Goal: Information Seeking & Learning: Learn about a topic

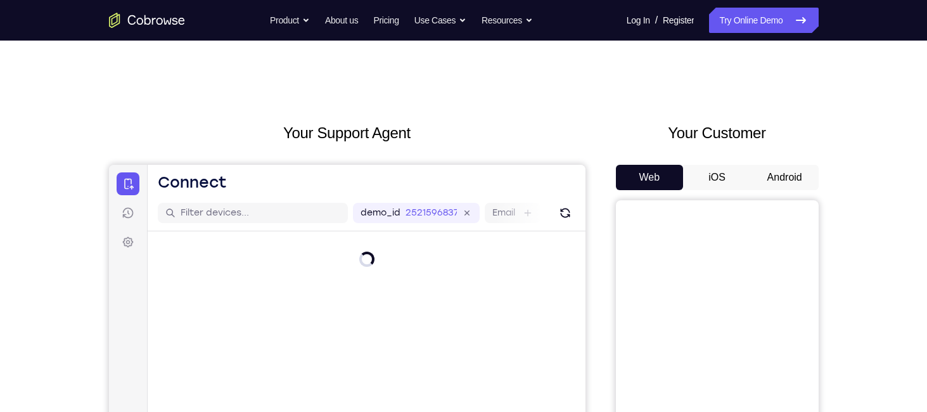
click at [771, 175] on button "Android" at bounding box center [785, 177] width 68 height 25
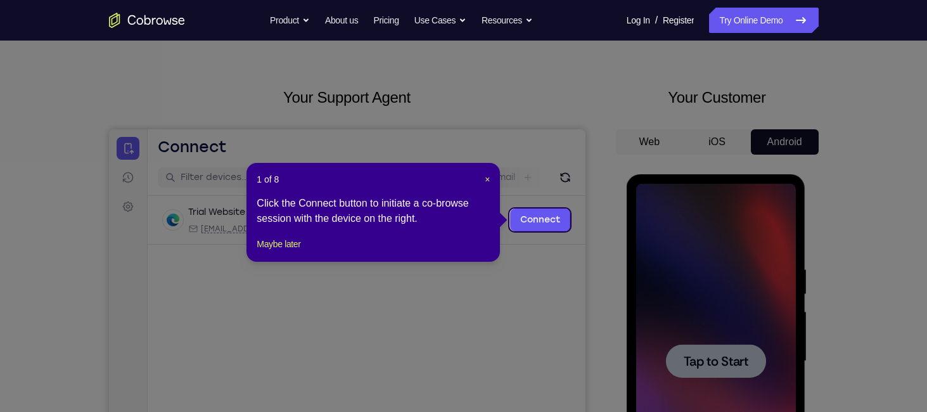
click at [483, 182] on header "1 of 8 ×" at bounding box center [373, 179] width 233 height 13
click at [488, 182] on span "×" at bounding box center [487, 179] width 5 height 10
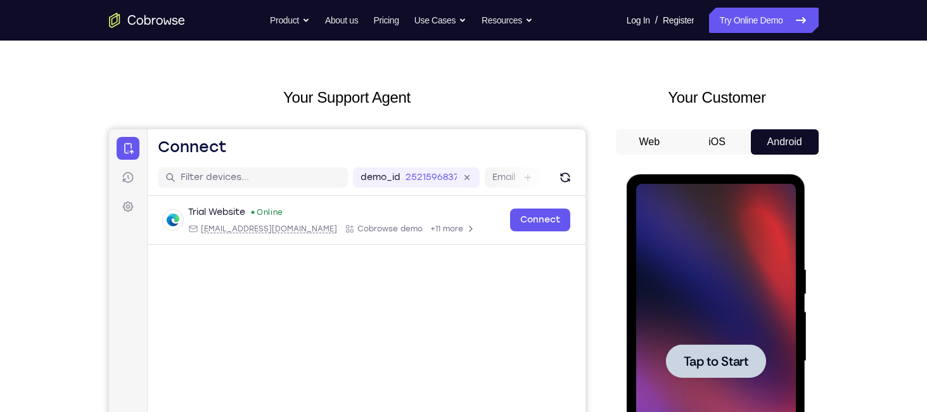
click at [751, 281] on div at bounding box center [716, 361] width 160 height 355
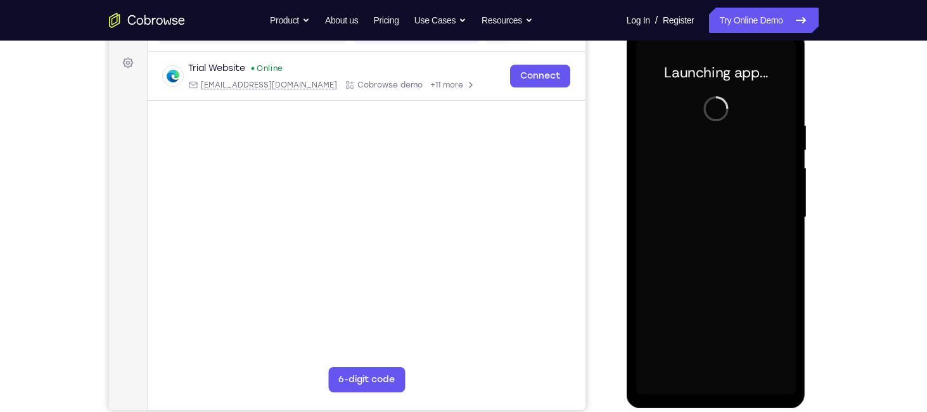
scroll to position [180, 0]
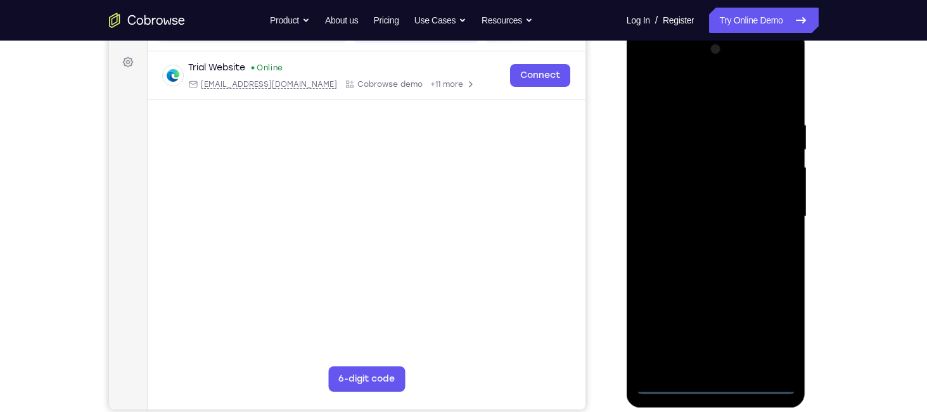
click at [725, 381] on div at bounding box center [716, 216] width 160 height 355
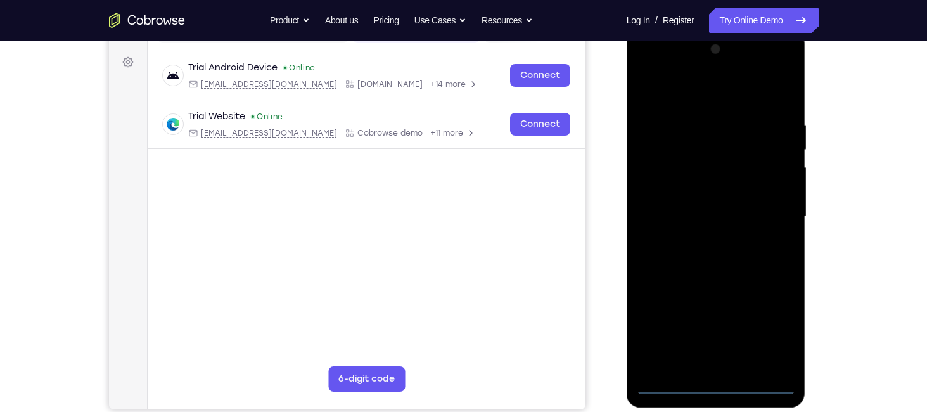
click at [773, 322] on div at bounding box center [716, 216] width 160 height 355
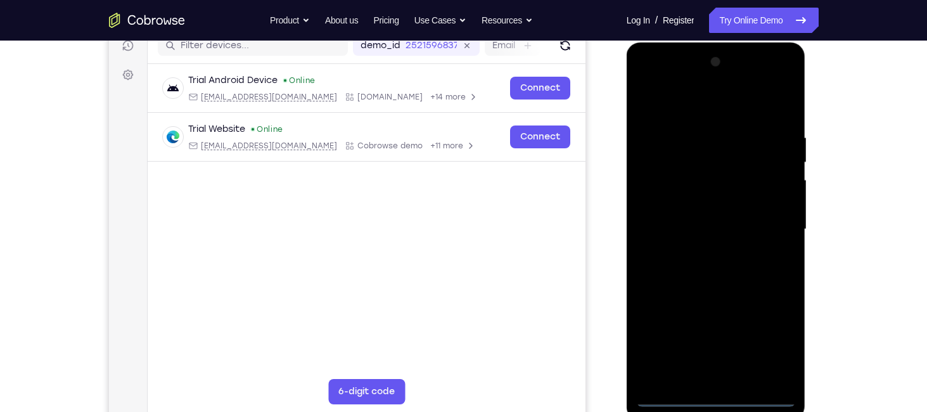
scroll to position [165, 0]
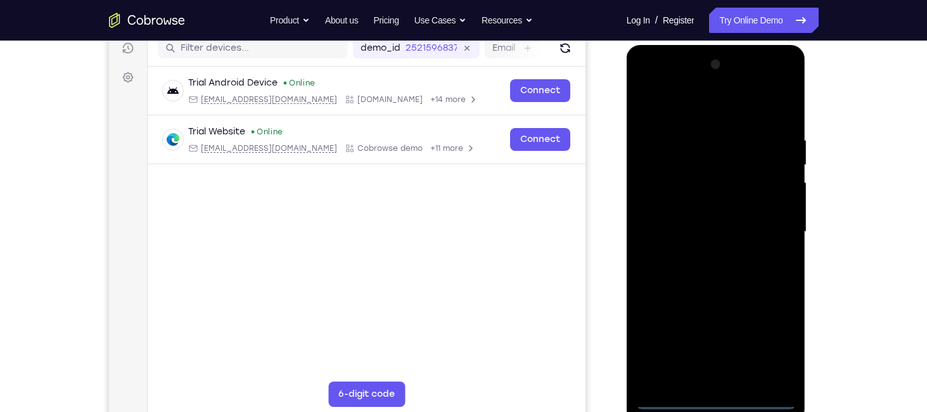
click at [652, 80] on div at bounding box center [716, 231] width 160 height 355
click at [768, 236] on div at bounding box center [716, 231] width 160 height 355
click at [699, 258] on div at bounding box center [716, 231] width 160 height 355
click at [683, 215] on div at bounding box center [716, 231] width 160 height 355
click at [662, 210] on div at bounding box center [716, 231] width 160 height 355
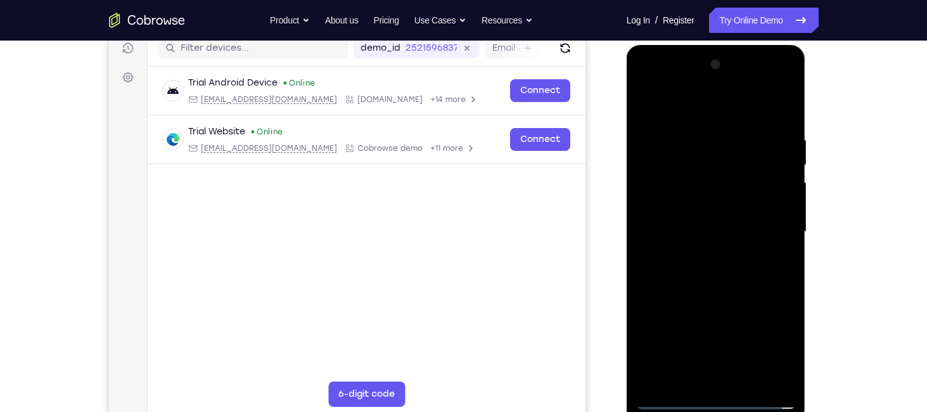
click at [664, 232] on div at bounding box center [716, 231] width 160 height 355
click at [788, 125] on div at bounding box center [716, 231] width 160 height 355
drag, startPoint x: 709, startPoint y: 115, endPoint x: 709, endPoint y: 73, distance: 41.8
click at [709, 73] on div at bounding box center [716, 231] width 160 height 355
click at [790, 102] on div at bounding box center [716, 231] width 160 height 355
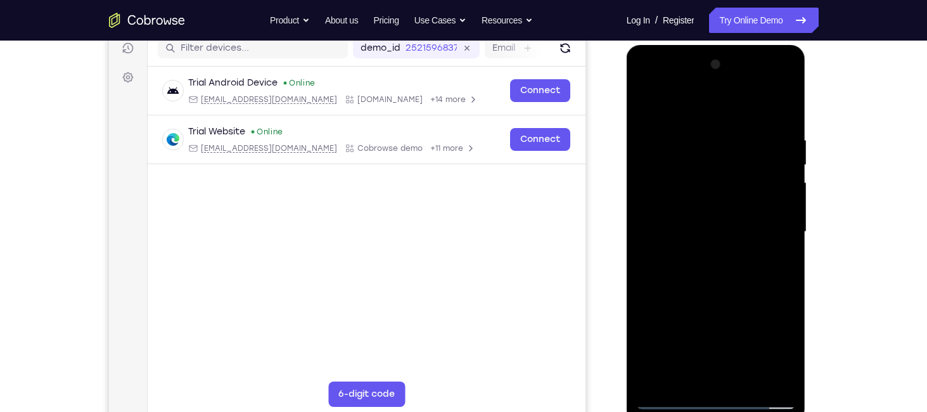
click at [652, 174] on div at bounding box center [716, 231] width 160 height 355
click at [645, 99] on div at bounding box center [716, 231] width 160 height 355
click at [746, 383] on div at bounding box center [716, 231] width 160 height 355
click at [693, 305] on div at bounding box center [716, 231] width 160 height 355
click at [678, 405] on div at bounding box center [716, 231] width 160 height 355
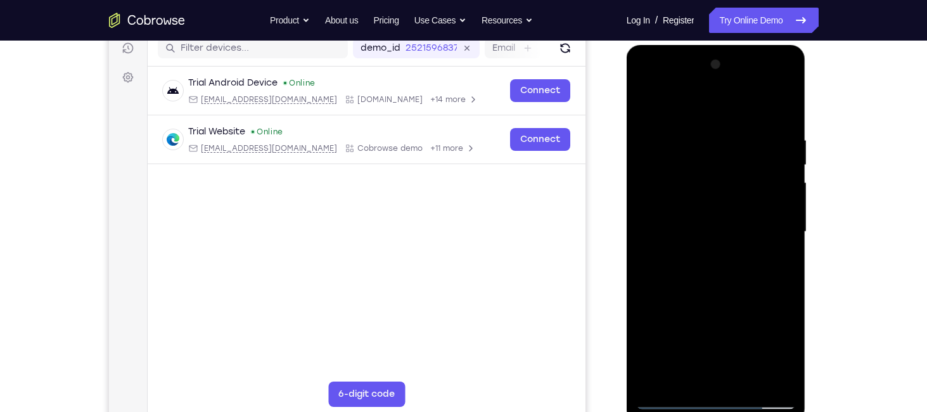
click at [652, 377] on div at bounding box center [716, 231] width 160 height 355
click at [697, 144] on div at bounding box center [716, 231] width 160 height 355
click at [780, 379] on div at bounding box center [716, 231] width 160 height 355
click at [651, 105] on div at bounding box center [716, 231] width 160 height 355
click at [672, 299] on div at bounding box center [716, 231] width 160 height 355
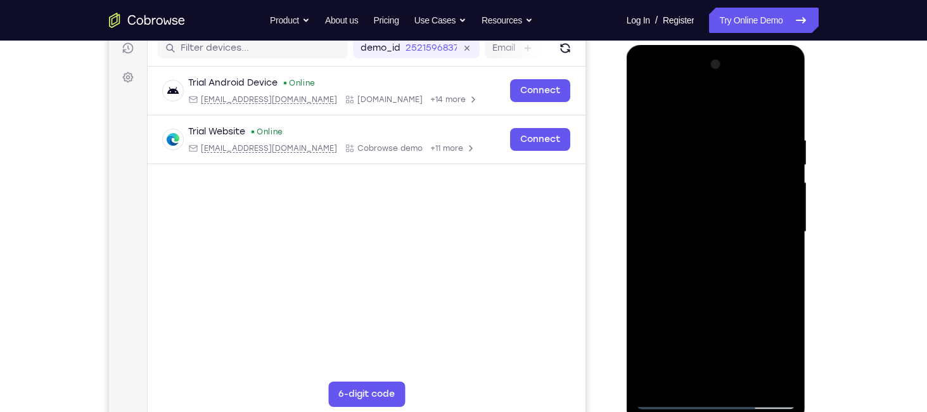
click at [786, 231] on div at bounding box center [716, 231] width 160 height 355
click at [644, 100] on div at bounding box center [716, 231] width 160 height 355
click at [706, 283] on div at bounding box center [716, 231] width 160 height 355
click at [784, 215] on div at bounding box center [716, 231] width 160 height 355
click at [639, 99] on div at bounding box center [716, 231] width 160 height 355
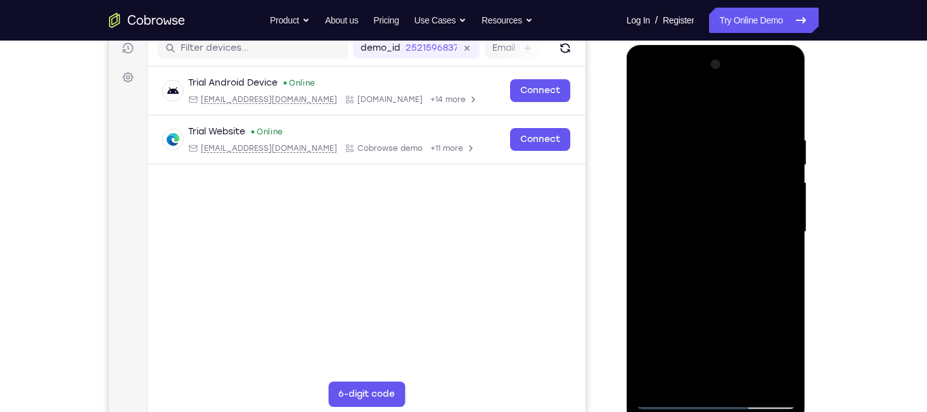
click at [653, 206] on div at bounding box center [716, 231] width 160 height 355
click at [766, 231] on div at bounding box center [716, 231] width 160 height 355
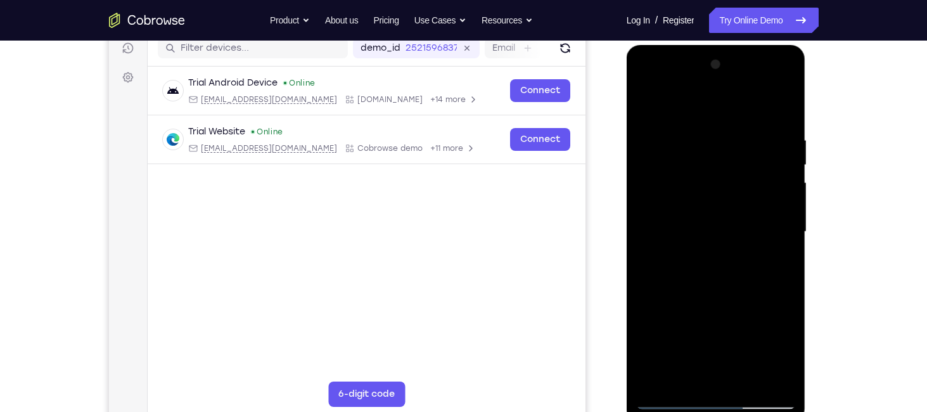
click at [766, 231] on div at bounding box center [716, 231] width 160 height 355
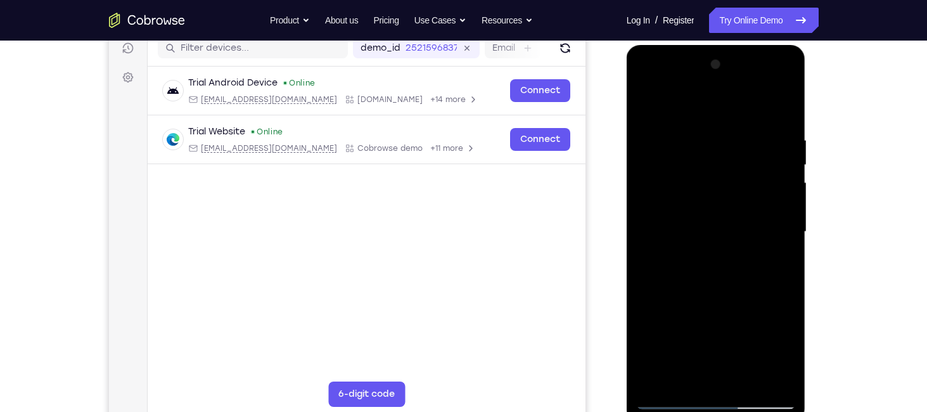
click at [780, 127] on div at bounding box center [716, 231] width 160 height 355
click at [787, 64] on div at bounding box center [716, 231] width 160 height 355
click at [647, 103] on div at bounding box center [716, 231] width 160 height 355
click at [759, 202] on div at bounding box center [716, 231] width 160 height 355
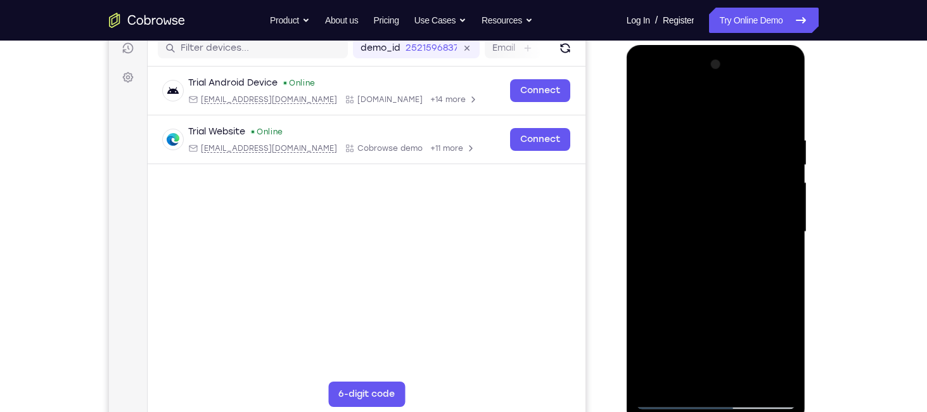
click at [759, 202] on div at bounding box center [716, 231] width 160 height 355
click at [636, 214] on div at bounding box center [716, 231] width 160 height 355
click at [652, 115] on div at bounding box center [716, 231] width 160 height 355
click at [644, 106] on div at bounding box center [716, 231] width 160 height 355
click at [773, 193] on div at bounding box center [716, 231] width 160 height 355
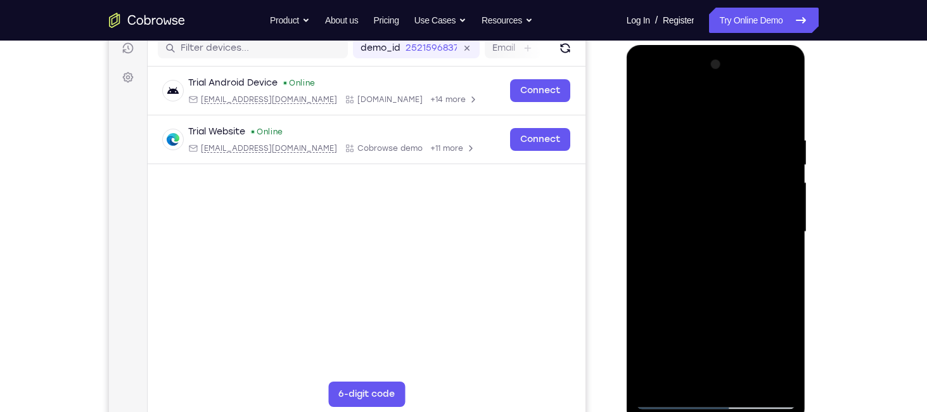
click at [773, 193] on div at bounding box center [716, 231] width 160 height 355
click at [764, 378] on div at bounding box center [716, 231] width 160 height 355
click at [759, 291] on div at bounding box center [716, 231] width 160 height 355
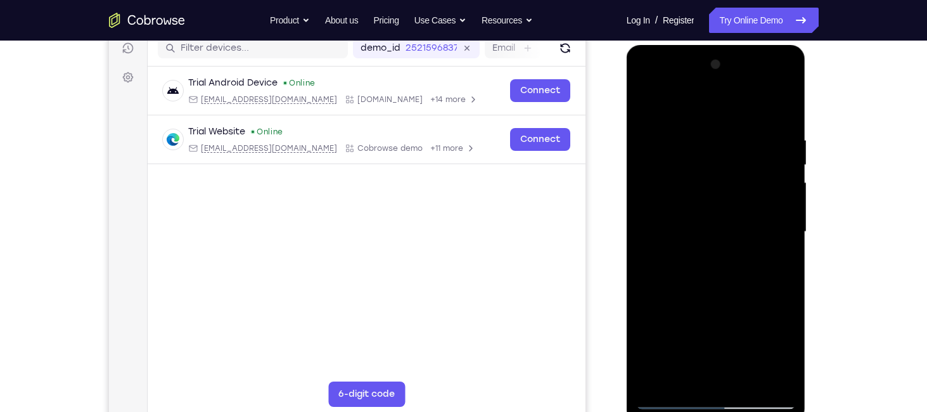
click at [759, 291] on div at bounding box center [716, 231] width 160 height 355
click at [762, 253] on div at bounding box center [716, 231] width 160 height 355
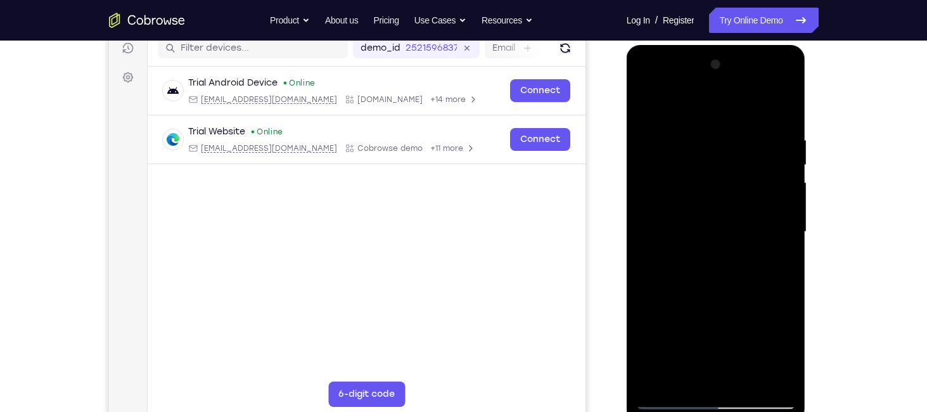
click at [773, 191] on div at bounding box center [716, 231] width 160 height 355
click at [763, 163] on div at bounding box center [716, 231] width 160 height 355
click at [781, 107] on div at bounding box center [716, 231] width 160 height 355
click at [684, 384] on div at bounding box center [716, 231] width 160 height 355
click at [717, 124] on div at bounding box center [716, 231] width 160 height 355
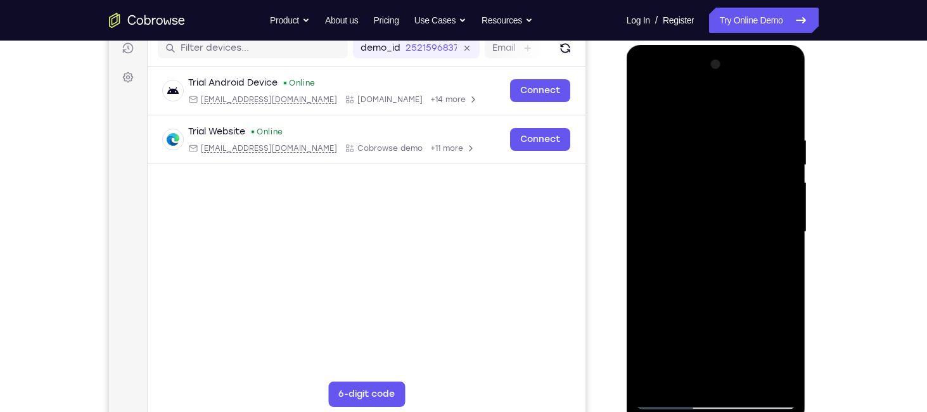
click at [784, 241] on div at bounding box center [716, 231] width 160 height 355
click at [643, 102] on div at bounding box center [716, 231] width 160 height 355
click at [776, 249] on div at bounding box center [716, 231] width 160 height 355
click at [789, 239] on div at bounding box center [716, 231] width 160 height 355
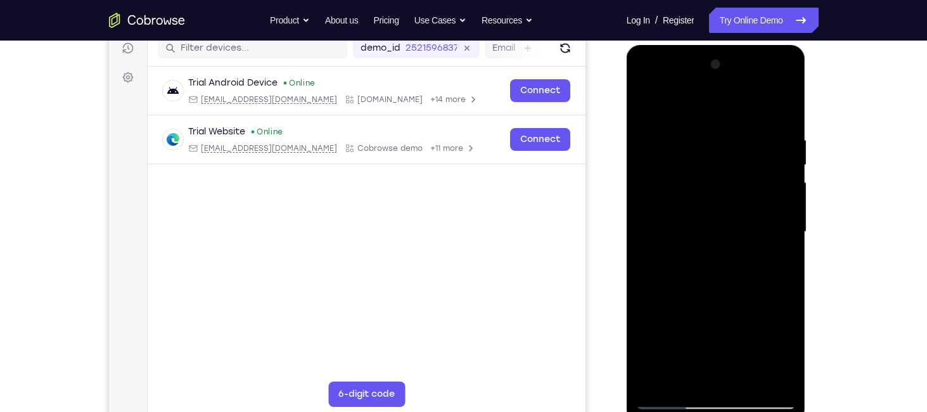
click at [673, 123] on div at bounding box center [716, 231] width 160 height 355
drag, startPoint x: 664, startPoint y: 277, endPoint x: 675, endPoint y: 180, distance: 97.4
click at [675, 180] on div at bounding box center [716, 231] width 160 height 355
drag, startPoint x: 678, startPoint y: 294, endPoint x: 704, endPoint y: 163, distance: 132.9
click at [704, 163] on div at bounding box center [716, 231] width 160 height 355
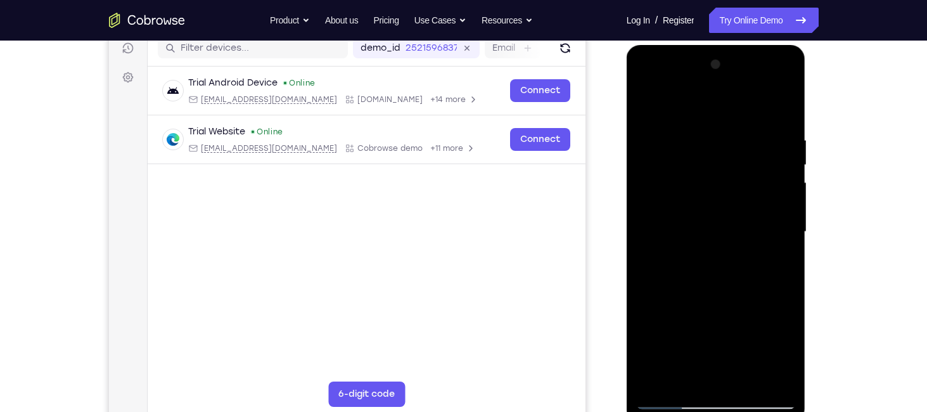
drag, startPoint x: 702, startPoint y: 264, endPoint x: 708, endPoint y: 193, distance: 71.1
click at [708, 193] on div at bounding box center [716, 231] width 160 height 355
drag, startPoint x: 715, startPoint y: 137, endPoint x: 693, endPoint y: 288, distance: 152.4
click at [693, 288] on div at bounding box center [716, 231] width 160 height 355
drag, startPoint x: 704, startPoint y: 196, endPoint x: 696, endPoint y: 300, distance: 103.6
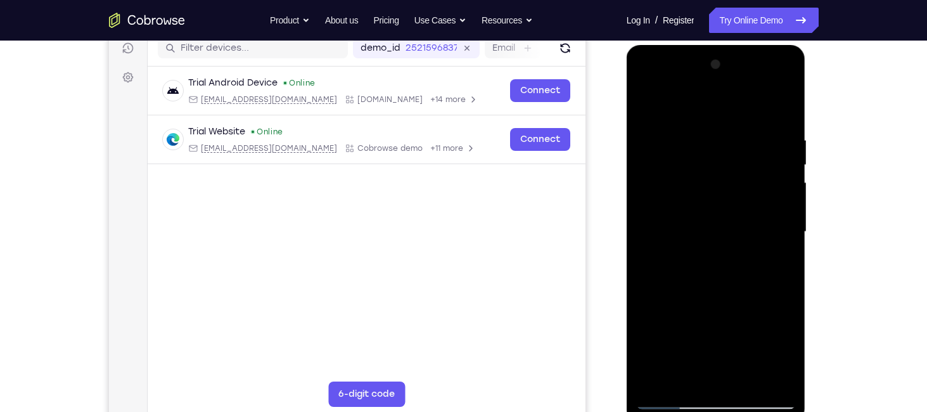
click at [696, 300] on div at bounding box center [716, 231] width 160 height 355
drag, startPoint x: 675, startPoint y: 129, endPoint x: 680, endPoint y: 192, distance: 63.6
click at [680, 192] on div at bounding box center [716, 231] width 160 height 355
click at [698, 148] on div at bounding box center [716, 231] width 160 height 355
click at [671, 202] on div at bounding box center [716, 231] width 160 height 355
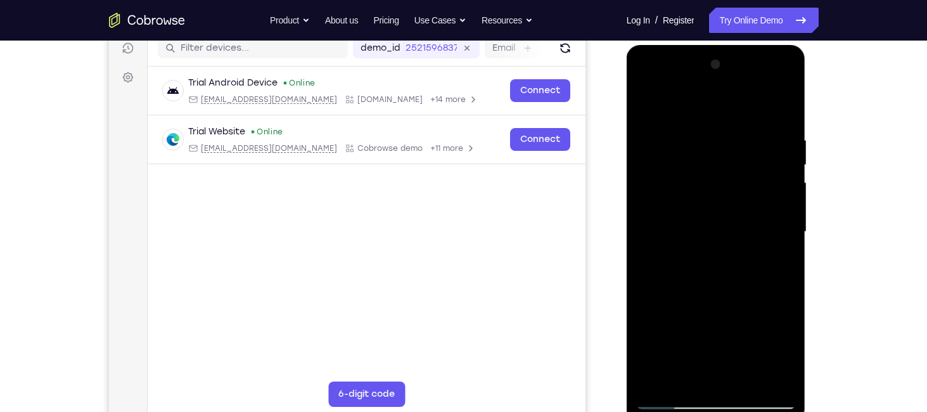
click at [644, 100] on div at bounding box center [716, 231] width 160 height 355
click at [649, 105] on div at bounding box center [716, 231] width 160 height 355
click at [690, 376] on div at bounding box center [716, 231] width 160 height 355
click at [684, 99] on div at bounding box center [716, 231] width 160 height 355
click at [701, 174] on div at bounding box center [716, 231] width 160 height 355
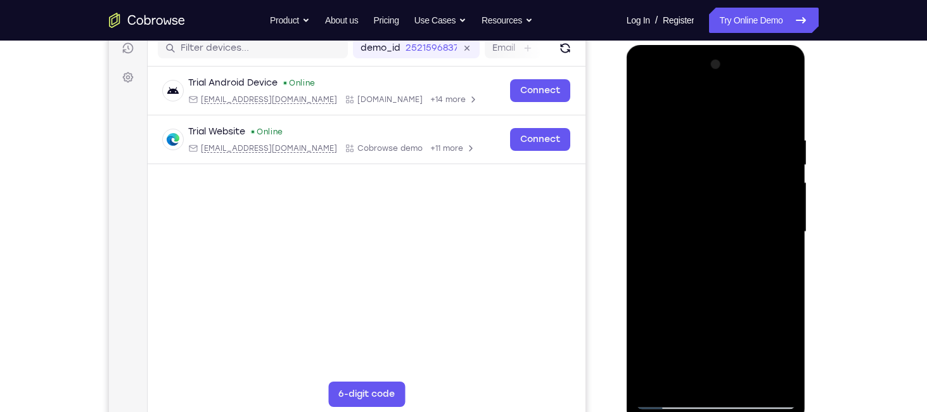
click at [664, 326] on div at bounding box center [716, 231] width 160 height 355
click at [786, 240] on div at bounding box center [716, 231] width 160 height 355
click at [790, 231] on div at bounding box center [716, 231] width 160 height 355
drag, startPoint x: 675, startPoint y: 310, endPoint x: 675, endPoint y: 267, distance: 43.1
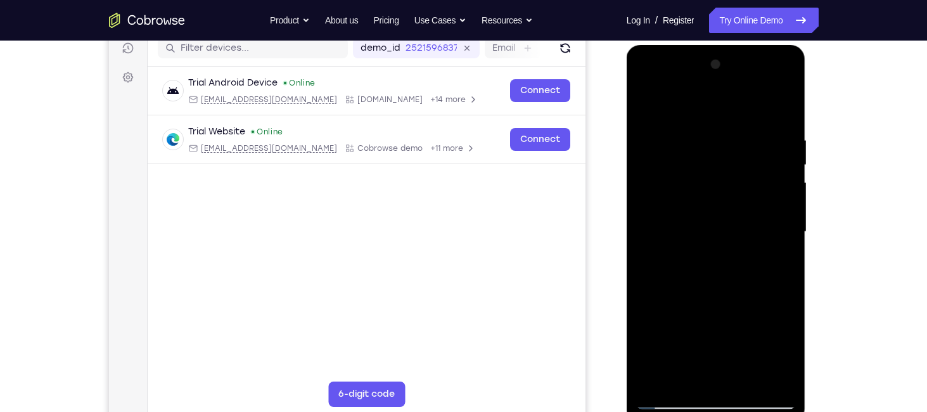
click at [675, 267] on div at bounding box center [716, 231] width 160 height 355
drag, startPoint x: 675, startPoint y: 305, endPoint x: 675, endPoint y: 272, distance: 32.9
click at [675, 272] on div at bounding box center [716, 231] width 160 height 355
click at [660, 287] on div at bounding box center [716, 231] width 160 height 355
drag, startPoint x: 714, startPoint y: 306, endPoint x: 718, endPoint y: 221, distance: 85.0
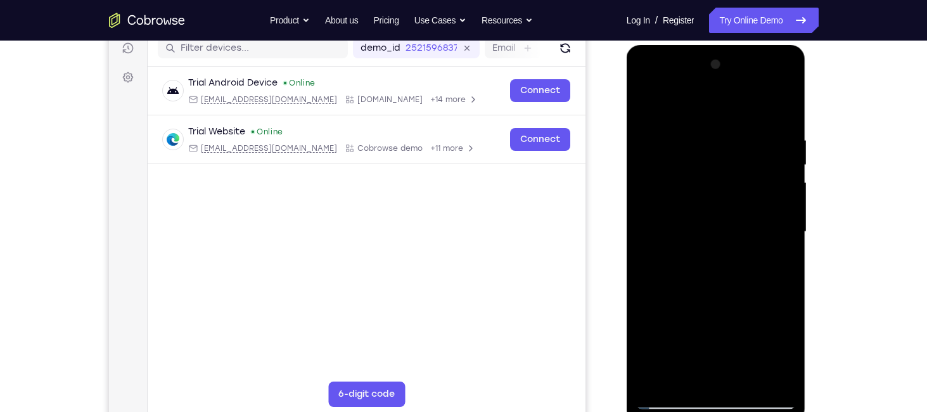
click at [718, 221] on div at bounding box center [716, 231] width 160 height 355
drag, startPoint x: 706, startPoint y: 286, endPoint x: 700, endPoint y: 198, distance: 88.3
click at [700, 198] on div at bounding box center [716, 231] width 160 height 355
drag, startPoint x: 705, startPoint y: 274, endPoint x: 708, endPoint y: 211, distance: 63.4
click at [708, 211] on div at bounding box center [716, 231] width 160 height 355
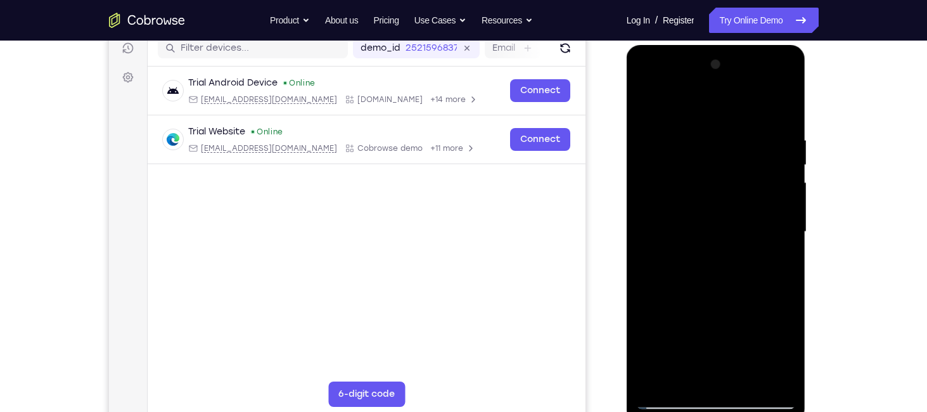
drag, startPoint x: 711, startPoint y: 287, endPoint x: 717, endPoint y: 205, distance: 81.9
click at [717, 205] on div at bounding box center [716, 231] width 160 height 355
drag, startPoint x: 708, startPoint y: 303, endPoint x: 716, endPoint y: 201, distance: 102.3
click at [716, 201] on div at bounding box center [716, 231] width 160 height 355
drag, startPoint x: 716, startPoint y: 199, endPoint x: 720, endPoint y: 303, distance: 104.0
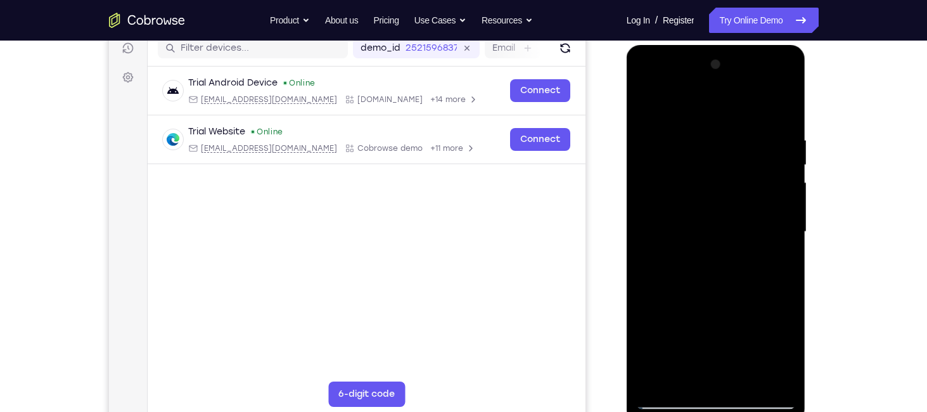
click at [720, 303] on div at bounding box center [716, 231] width 160 height 355
drag, startPoint x: 716, startPoint y: 242, endPoint x: 718, endPoint y: 343, distance: 101.4
click at [718, 343] on div at bounding box center [716, 231] width 160 height 355
drag, startPoint x: 713, startPoint y: 231, endPoint x: 722, endPoint y: 314, distance: 84.1
click at [722, 314] on div at bounding box center [716, 231] width 160 height 355
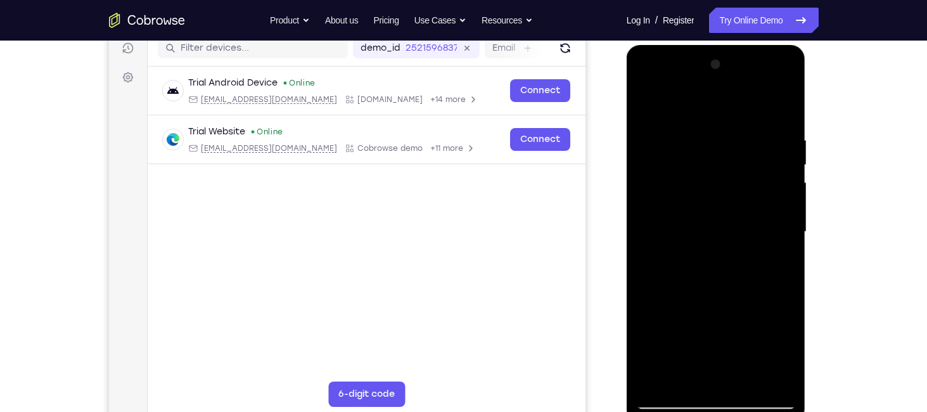
drag, startPoint x: 718, startPoint y: 224, endPoint x: 732, endPoint y: 312, distance: 89.8
click at [732, 312] on div at bounding box center [716, 231] width 160 height 355
click at [647, 99] on div at bounding box center [716, 231] width 160 height 355
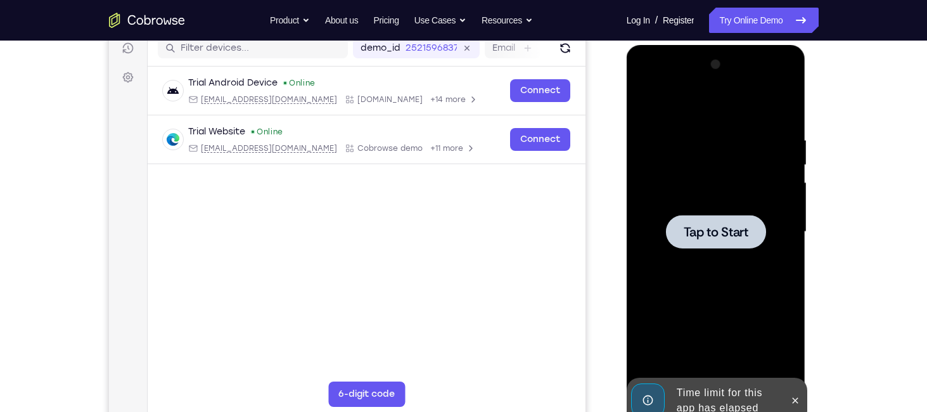
click at [725, 334] on div at bounding box center [716, 231] width 160 height 355
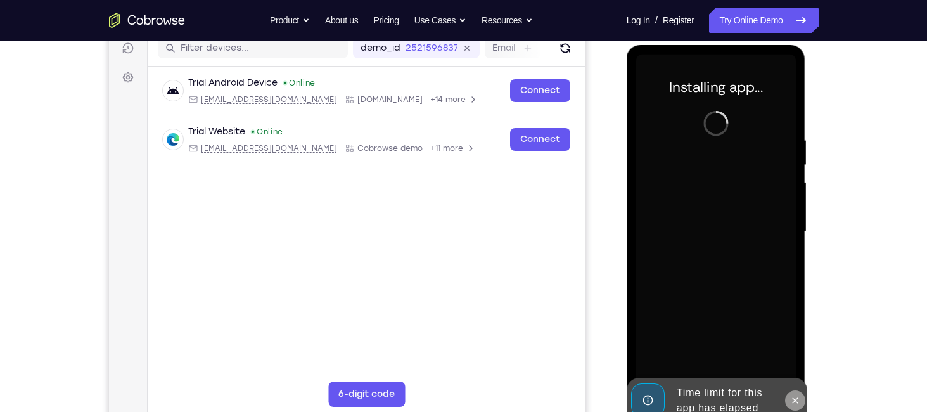
click at [792, 398] on icon at bounding box center [795, 400] width 10 height 10
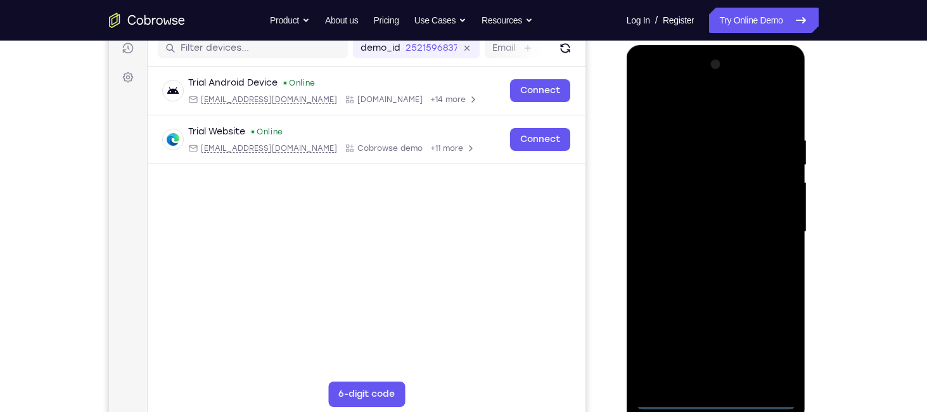
click at [713, 402] on div at bounding box center [716, 231] width 160 height 355
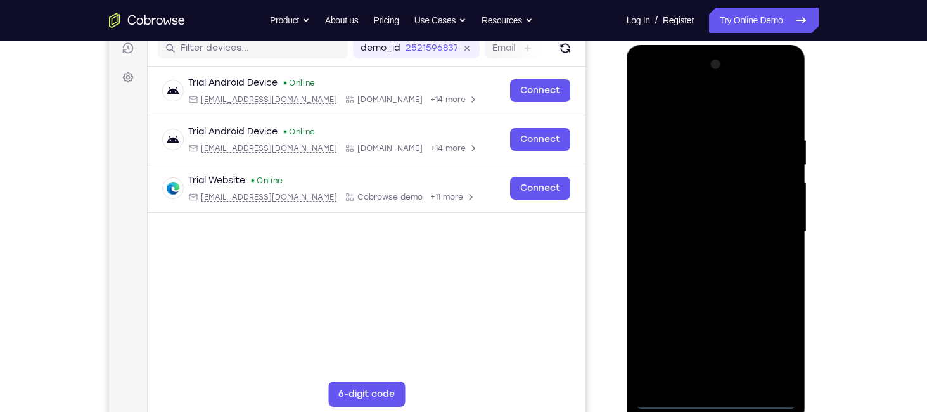
click at [769, 337] on div at bounding box center [716, 231] width 160 height 355
click at [683, 83] on div at bounding box center [716, 231] width 160 height 355
click at [780, 226] on div at bounding box center [716, 231] width 160 height 355
click at [699, 258] on div at bounding box center [716, 231] width 160 height 355
click at [687, 213] on div at bounding box center [716, 231] width 160 height 355
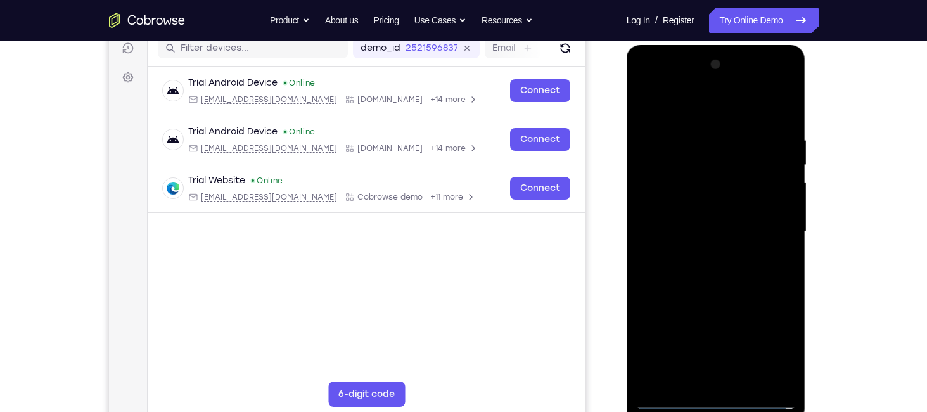
click at [681, 205] on div at bounding box center [716, 231] width 160 height 355
click at [698, 190] on div at bounding box center [716, 231] width 160 height 355
click at [677, 203] on div at bounding box center [716, 231] width 160 height 355
click at [677, 235] on div at bounding box center [716, 231] width 160 height 355
click at [690, 274] on div at bounding box center [716, 231] width 160 height 355
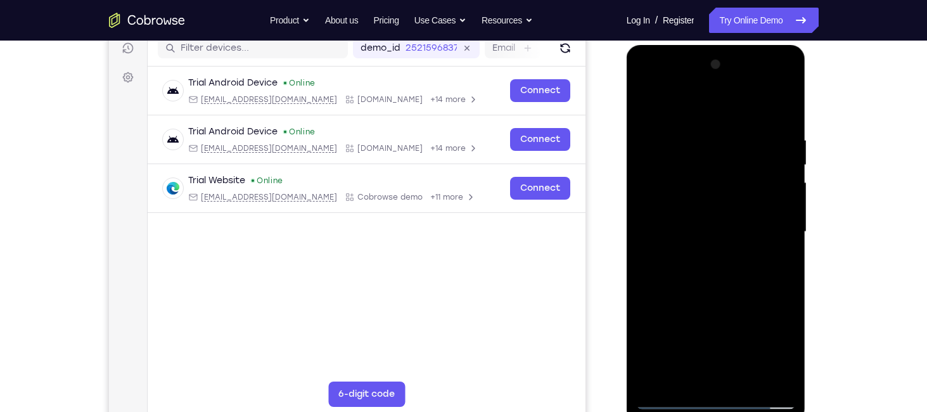
click at [703, 135] on div at bounding box center [716, 231] width 160 height 355
drag, startPoint x: 719, startPoint y: 118, endPoint x: 720, endPoint y: 74, distance: 43.7
click at [720, 74] on div at bounding box center [716, 231] width 160 height 355
click at [757, 167] on div at bounding box center [716, 231] width 160 height 355
click at [775, 191] on div at bounding box center [716, 231] width 160 height 355
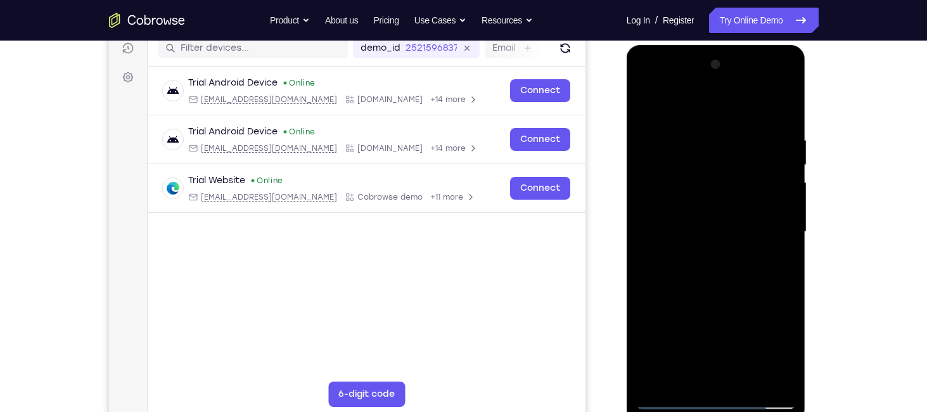
click at [775, 191] on div at bounding box center [716, 231] width 160 height 355
click at [766, 373] on div at bounding box center [716, 231] width 160 height 355
click at [770, 274] on div at bounding box center [716, 231] width 160 height 355
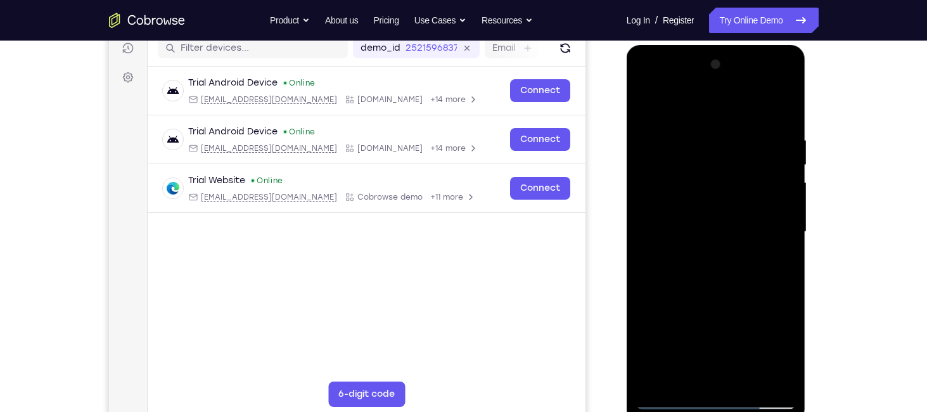
drag, startPoint x: 663, startPoint y: 155, endPoint x: 882, endPoint y: 132, distance: 221.0
click at [807, 132] on html "Online web based iOS Simulators and Android Emulators. Run iPhone, iPad, Mobile…" at bounding box center [716, 235] width 181 height 380
click at [678, 176] on div at bounding box center [716, 231] width 160 height 355
click at [654, 113] on div at bounding box center [716, 231] width 160 height 355
drag, startPoint x: 789, startPoint y: 124, endPoint x: 682, endPoint y: 185, distance: 122.9
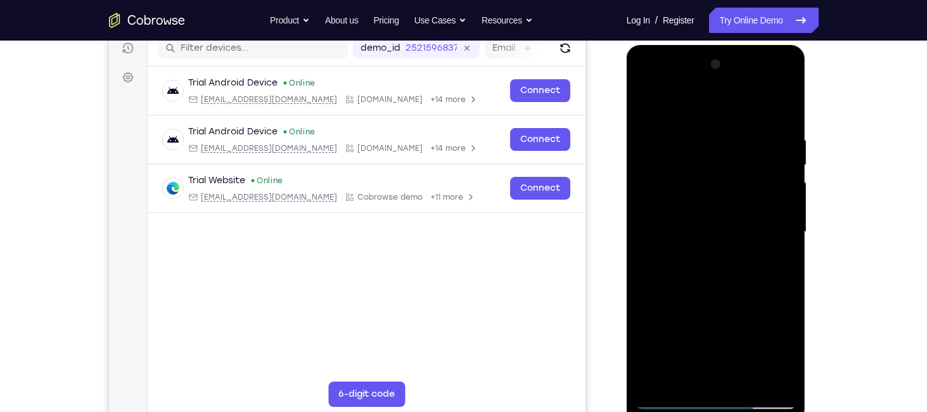
click at [682, 185] on div at bounding box center [716, 231] width 160 height 355
click at [649, 103] on div at bounding box center [716, 231] width 160 height 355
click at [704, 201] on div at bounding box center [716, 231] width 160 height 355
click at [753, 235] on div at bounding box center [716, 231] width 160 height 355
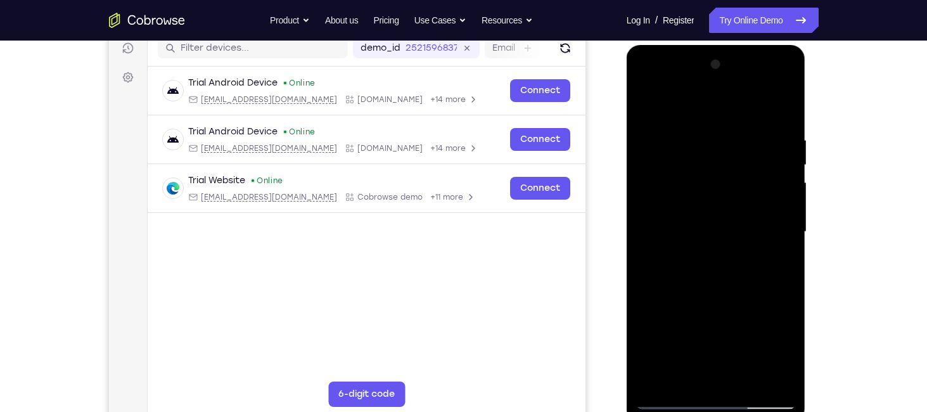
click at [770, 241] on div at bounding box center [716, 231] width 160 height 355
click at [790, 67] on div at bounding box center [716, 231] width 160 height 355
click at [786, 71] on div at bounding box center [716, 231] width 160 height 355
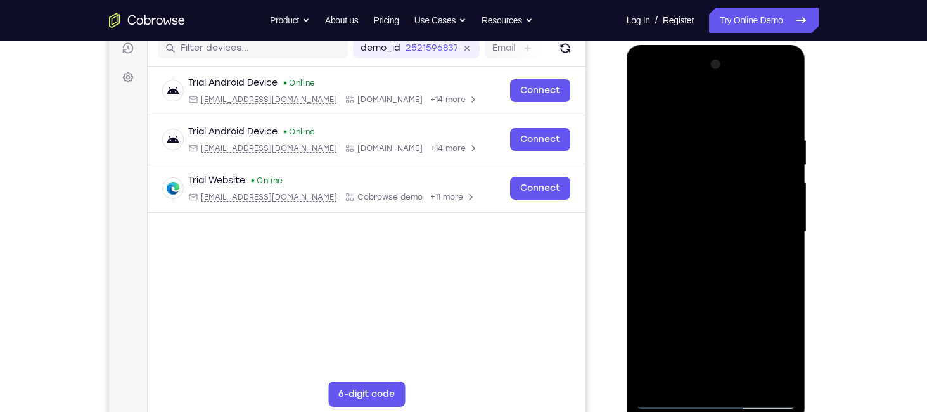
drag, startPoint x: 749, startPoint y: 118, endPoint x: 758, endPoint y: 224, distance: 106.8
click at [758, 224] on div at bounding box center [716, 231] width 160 height 355
click at [639, 90] on div at bounding box center [716, 231] width 160 height 355
click at [768, 222] on div at bounding box center [716, 231] width 160 height 355
click at [694, 138] on div at bounding box center [716, 231] width 160 height 355
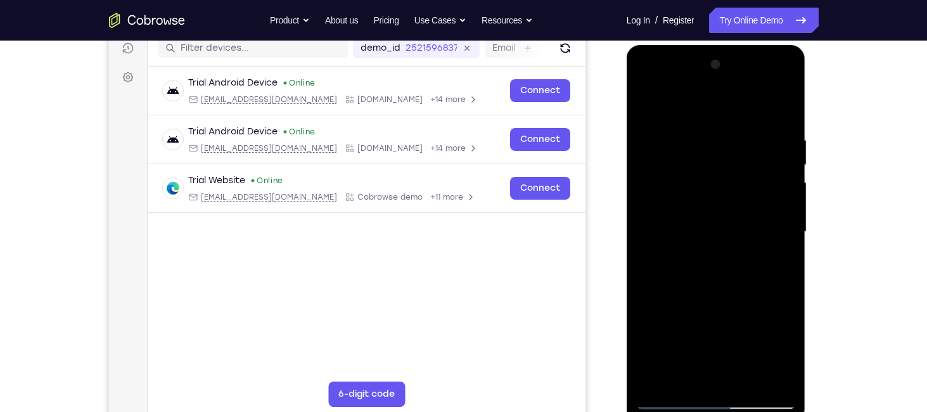
click at [761, 210] on div at bounding box center [716, 231] width 160 height 355
click at [778, 103] on div at bounding box center [716, 231] width 160 height 355
click at [644, 170] on div at bounding box center [716, 231] width 160 height 355
click at [651, 172] on div at bounding box center [716, 231] width 160 height 355
click at [786, 206] on div at bounding box center [716, 231] width 160 height 355
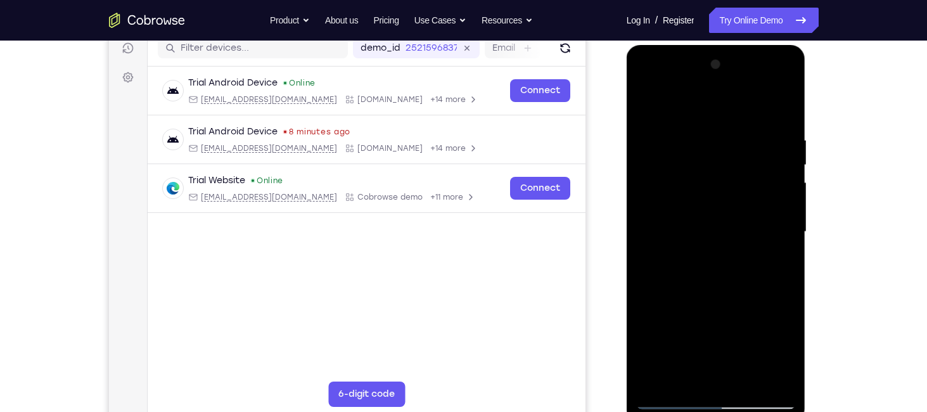
click at [684, 383] on div at bounding box center [716, 231] width 160 height 355
click at [697, 105] on div at bounding box center [716, 231] width 160 height 355
click at [697, 166] on div at bounding box center [716, 231] width 160 height 355
click at [682, 383] on div at bounding box center [716, 231] width 160 height 355
click at [666, 144] on div at bounding box center [716, 231] width 160 height 355
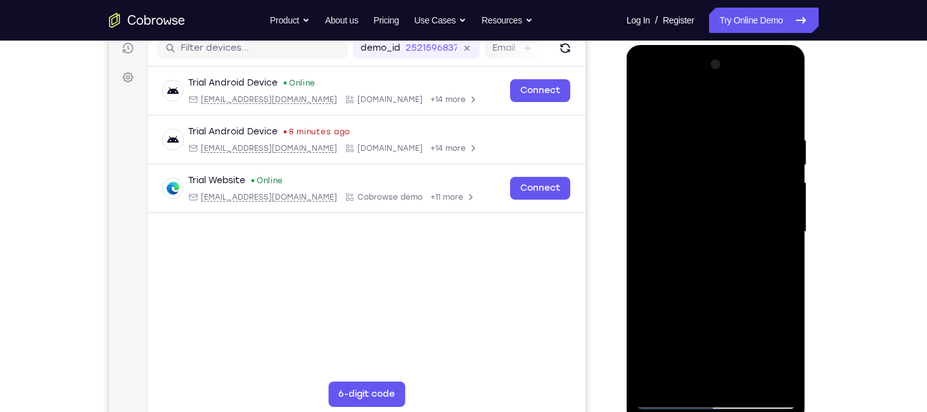
click at [786, 215] on div at bounding box center [716, 231] width 160 height 355
click at [791, 208] on div at bounding box center [716, 231] width 160 height 355
click at [649, 100] on div at bounding box center [716, 231] width 160 height 355
click at [718, 105] on div at bounding box center [716, 231] width 160 height 355
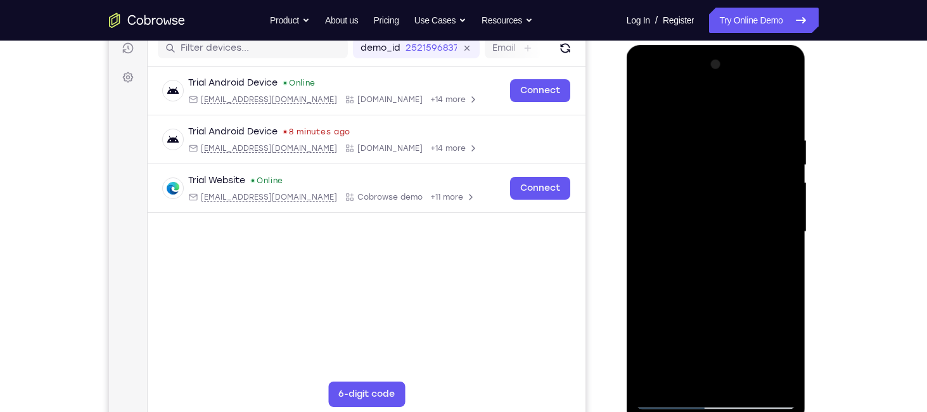
click at [715, 193] on div at bounding box center [716, 231] width 160 height 355
click at [647, 105] on div at bounding box center [716, 231] width 160 height 355
click at [785, 101] on div at bounding box center [716, 231] width 160 height 355
click at [663, 380] on div at bounding box center [716, 231] width 160 height 355
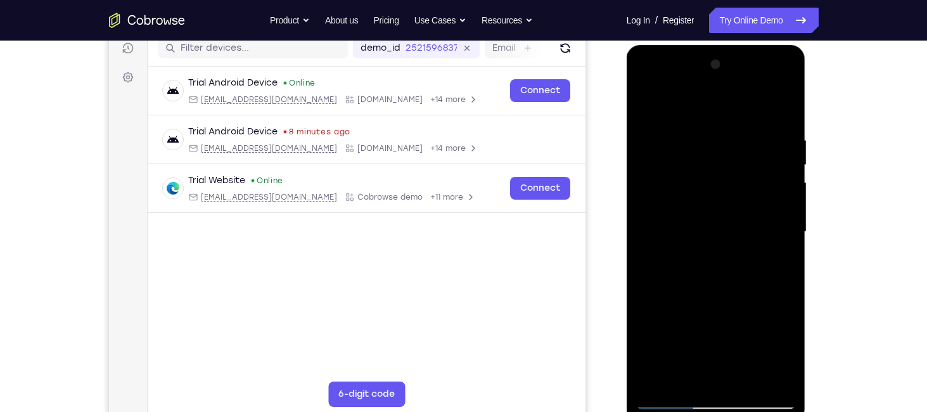
drag, startPoint x: 735, startPoint y: 170, endPoint x: 733, endPoint y: 238, distance: 67.2
click at [733, 238] on div at bounding box center [716, 231] width 160 height 355
click at [781, 108] on div at bounding box center [716, 231] width 160 height 355
click at [733, 127] on div at bounding box center [716, 231] width 160 height 355
click at [744, 122] on div at bounding box center [716, 231] width 160 height 355
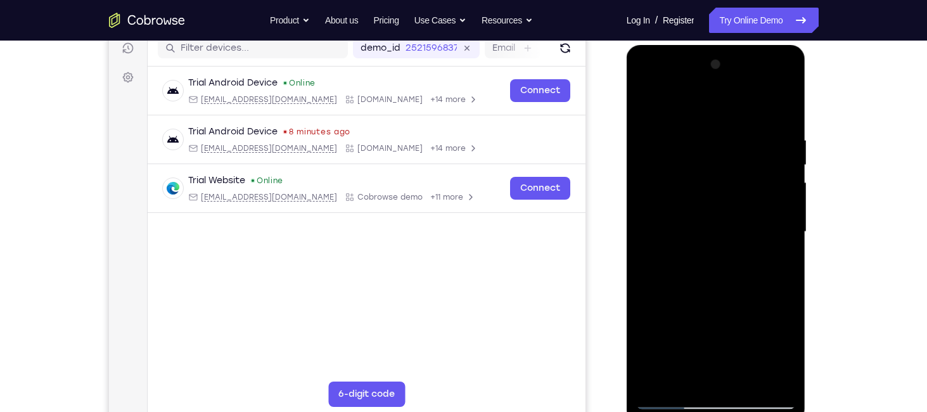
drag, startPoint x: 675, startPoint y: 273, endPoint x: 677, endPoint y: 169, distance: 103.9
click at [677, 169] on div at bounding box center [716, 231] width 160 height 355
drag, startPoint x: 688, startPoint y: 269, endPoint x: 689, endPoint y: 189, distance: 79.8
click at [689, 189] on div at bounding box center [716, 231] width 160 height 355
drag, startPoint x: 694, startPoint y: 300, endPoint x: 701, endPoint y: 209, distance: 90.8
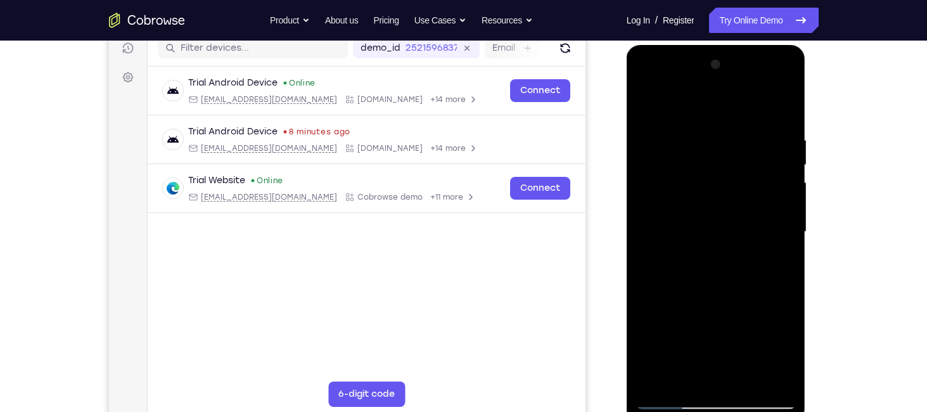
click at [701, 209] on div at bounding box center [716, 231] width 160 height 355
drag, startPoint x: 695, startPoint y: 282, endPoint x: 699, endPoint y: 172, distance: 109.6
click at [699, 172] on div at bounding box center [716, 231] width 160 height 355
drag, startPoint x: 700, startPoint y: 298, endPoint x: 704, endPoint y: 197, distance: 101.4
click at [704, 197] on div at bounding box center [716, 231] width 160 height 355
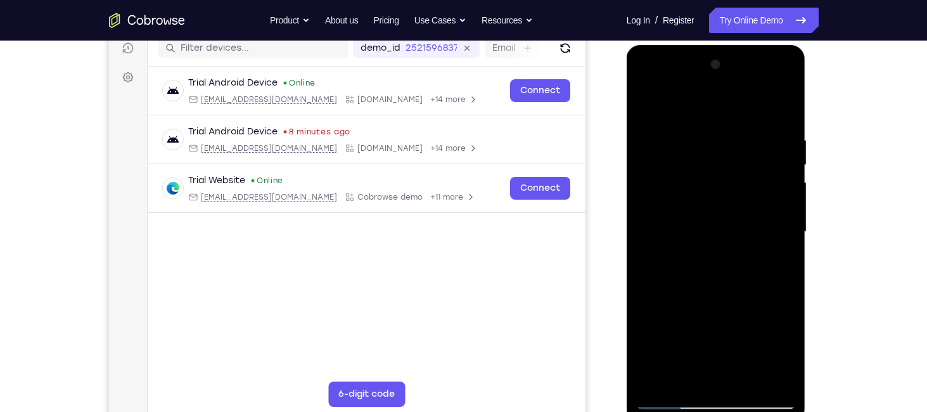
drag, startPoint x: 693, startPoint y: 300, endPoint x: 697, endPoint y: 217, distance: 83.1
click at [697, 217] on div at bounding box center [716, 231] width 160 height 355
click at [644, 102] on div at bounding box center [716, 231] width 160 height 355
drag, startPoint x: 693, startPoint y: 154, endPoint x: 691, endPoint y: 251, distance: 97.6
click at [691, 251] on div at bounding box center [716, 231] width 160 height 355
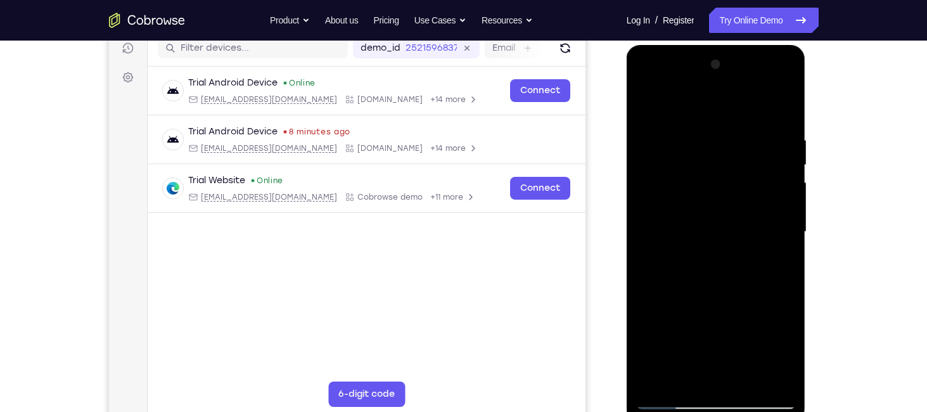
drag, startPoint x: 700, startPoint y: 219, endPoint x: 706, endPoint y: 275, distance: 56.7
click at [706, 275] on div at bounding box center [716, 231] width 160 height 355
drag, startPoint x: 708, startPoint y: 216, endPoint x: 708, endPoint y: 291, distance: 74.7
click at [708, 291] on div at bounding box center [716, 231] width 160 height 355
drag, startPoint x: 710, startPoint y: 204, endPoint x: 716, endPoint y: 293, distance: 89.5
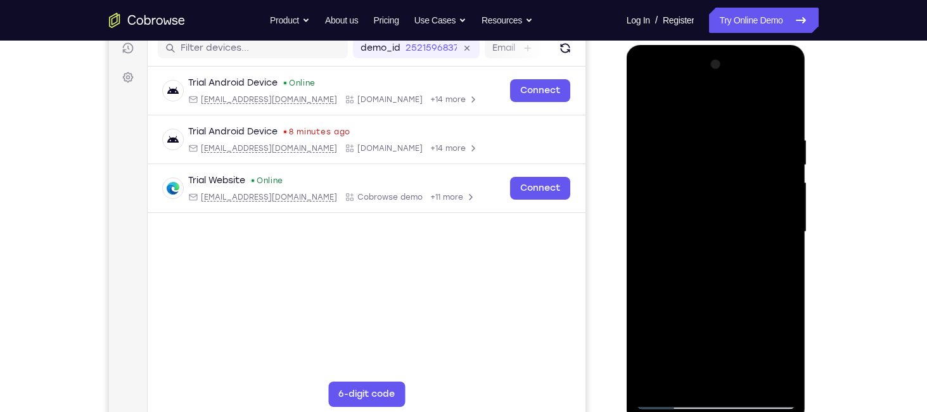
click at [716, 293] on div at bounding box center [716, 231] width 160 height 355
drag, startPoint x: 715, startPoint y: 174, endPoint x: 713, endPoint y: 268, distance: 94.4
click at [713, 268] on div at bounding box center [716, 231] width 160 height 355
drag, startPoint x: 714, startPoint y: 277, endPoint x: 718, endPoint y: 307, distance: 29.4
click at [718, 307] on div at bounding box center [716, 231] width 160 height 355
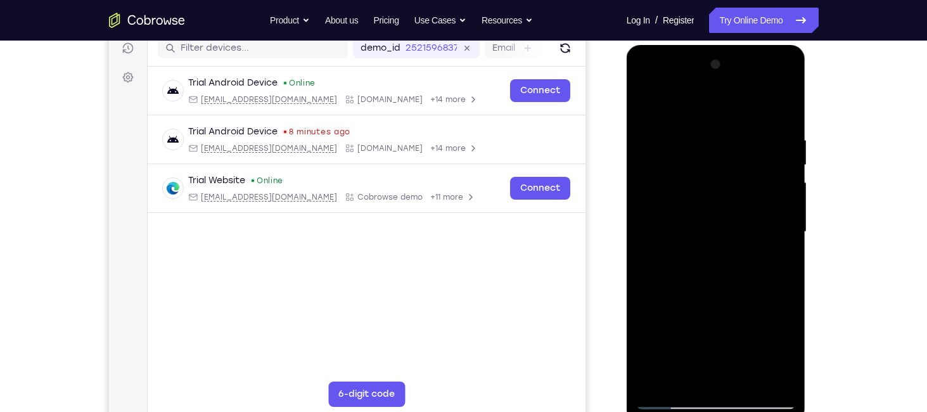
click at [672, 168] on div at bounding box center [716, 231] width 160 height 355
drag, startPoint x: 707, startPoint y: 160, endPoint x: 702, endPoint y: 224, distance: 63.5
click at [702, 224] on div at bounding box center [716, 231] width 160 height 355
click at [716, 174] on div at bounding box center [716, 231] width 160 height 355
click at [644, 101] on div at bounding box center [716, 231] width 160 height 355
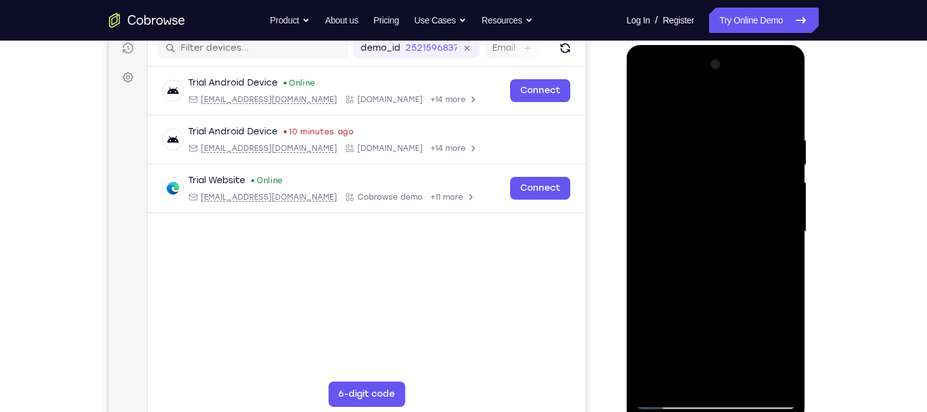
click at [652, 103] on div at bounding box center [716, 231] width 160 height 355
click at [709, 132] on div at bounding box center [716, 231] width 160 height 355
drag, startPoint x: 708, startPoint y: 243, endPoint x: 716, endPoint y: 168, distance: 75.2
click at [716, 168] on div at bounding box center [716, 231] width 160 height 355
drag, startPoint x: 694, startPoint y: 294, endPoint x: 699, endPoint y: 197, distance: 97.1
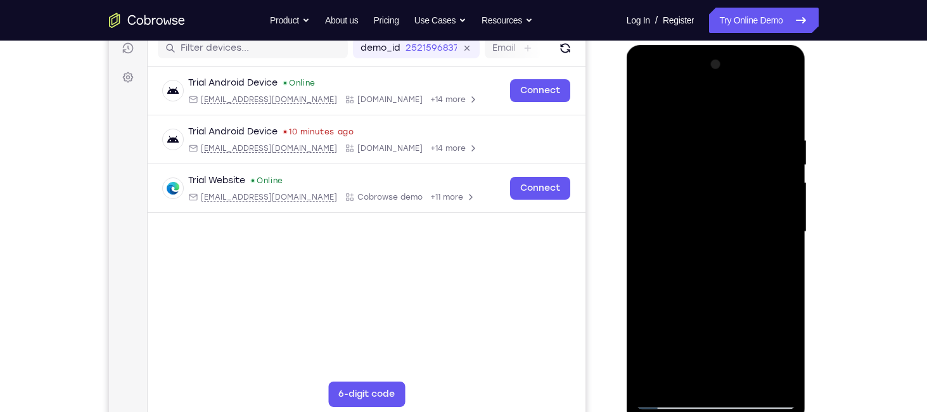
click at [699, 197] on div at bounding box center [716, 231] width 160 height 355
drag, startPoint x: 697, startPoint y: 299, endPoint x: 699, endPoint y: 231, distance: 67.8
click at [699, 231] on div at bounding box center [716, 231] width 160 height 355
drag, startPoint x: 685, startPoint y: 295, endPoint x: 682, endPoint y: 233, distance: 62.1
click at [682, 233] on div at bounding box center [716, 231] width 160 height 355
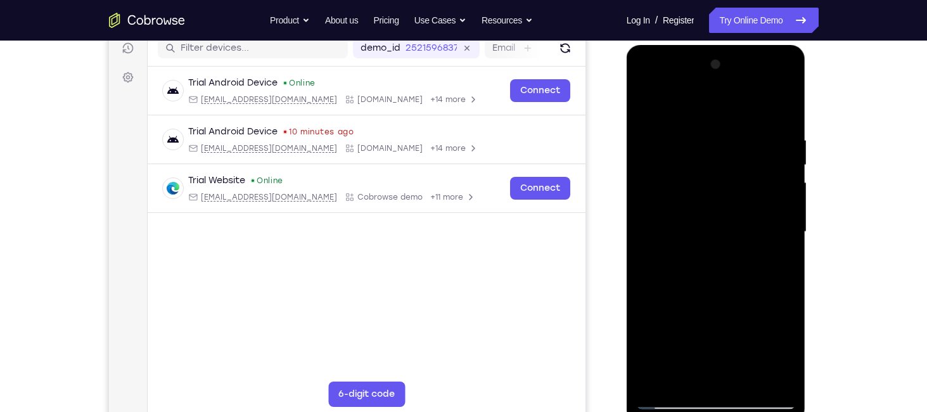
drag, startPoint x: 672, startPoint y: 332, endPoint x: 670, endPoint y: 236, distance: 95.7
click at [670, 236] on div at bounding box center [716, 231] width 160 height 355
drag, startPoint x: 675, startPoint y: 260, endPoint x: 676, endPoint y: 193, distance: 66.5
click at [676, 193] on div at bounding box center [716, 231] width 160 height 355
click at [687, 381] on div at bounding box center [716, 231] width 160 height 355
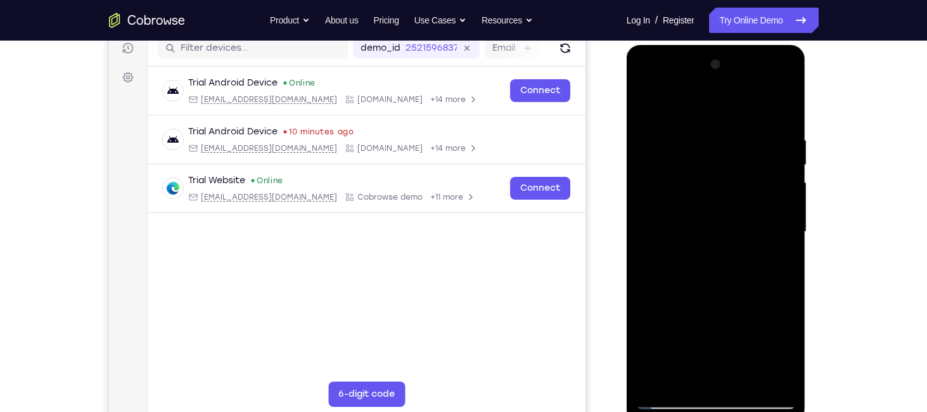
drag, startPoint x: 702, startPoint y: 129, endPoint x: 702, endPoint y: 216, distance: 86.8
click at [702, 216] on div at bounding box center [716, 231] width 160 height 355
click at [723, 198] on div at bounding box center [716, 231] width 160 height 355
click at [790, 234] on div at bounding box center [716, 231] width 160 height 355
click at [792, 238] on div at bounding box center [716, 231] width 160 height 355
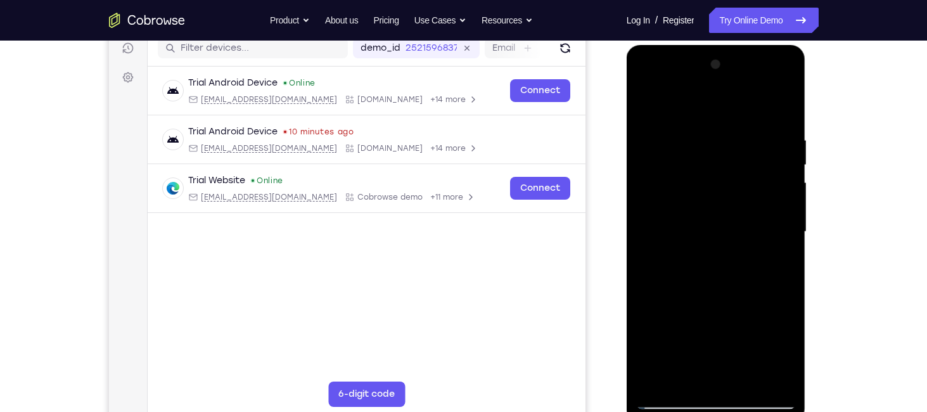
drag, startPoint x: 727, startPoint y: 312, endPoint x: 730, endPoint y: 217, distance: 95.0
click at [730, 217] on div at bounding box center [716, 231] width 160 height 355
drag, startPoint x: 712, startPoint y: 297, endPoint x: 716, endPoint y: 190, distance: 107.1
click at [716, 190] on div at bounding box center [716, 231] width 160 height 355
drag, startPoint x: 725, startPoint y: 292, endPoint x: 715, endPoint y: 196, distance: 96.2
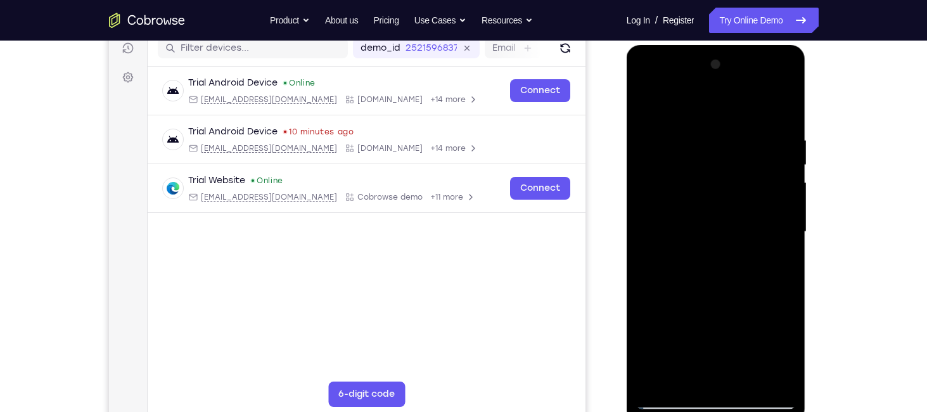
click at [715, 196] on div at bounding box center [716, 231] width 160 height 355
drag, startPoint x: 761, startPoint y: 289, endPoint x: 759, endPoint y: 241, distance: 47.5
click at [759, 241] on div at bounding box center [716, 231] width 160 height 355
click at [781, 219] on div at bounding box center [716, 231] width 160 height 355
click at [794, 220] on div at bounding box center [716, 231] width 160 height 355
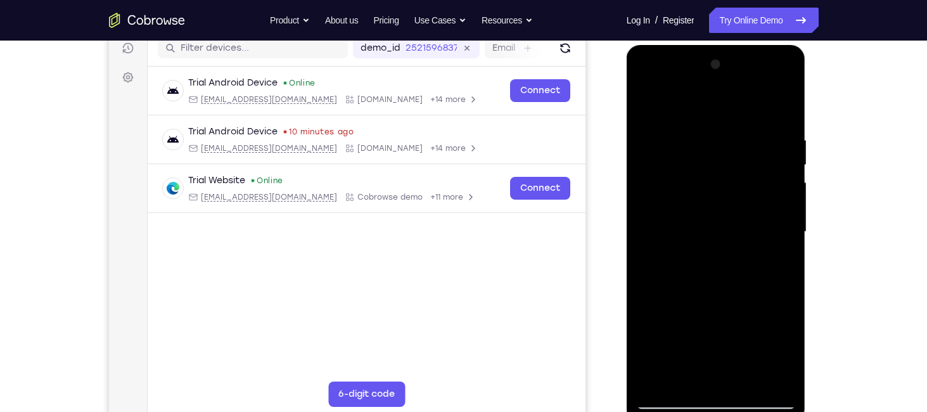
click at [786, 217] on div at bounding box center [716, 231] width 160 height 355
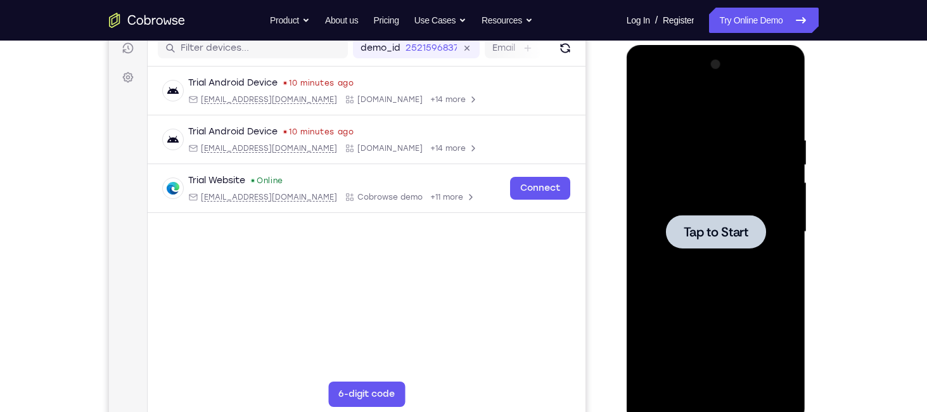
click at [737, 234] on span "Tap to Start" at bounding box center [715, 231] width 65 height 13
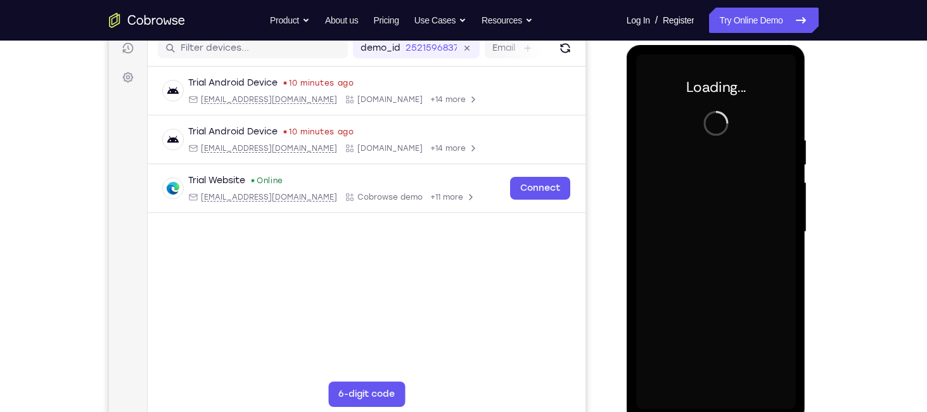
scroll to position [198, 0]
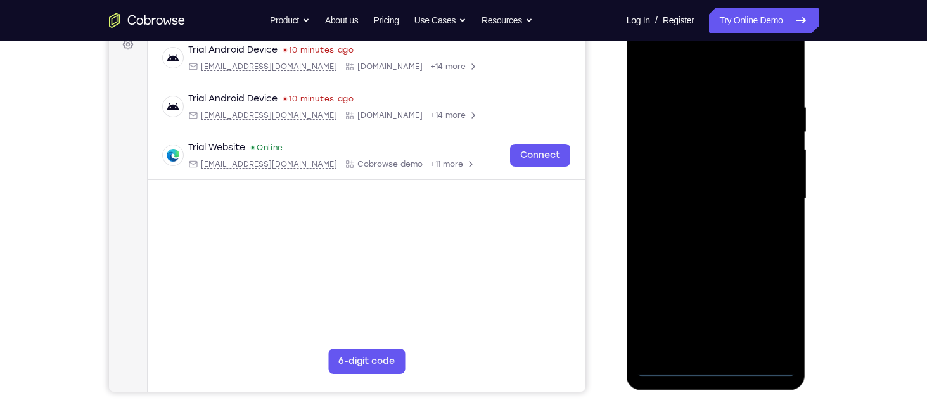
click at [719, 370] on div at bounding box center [716, 199] width 160 height 355
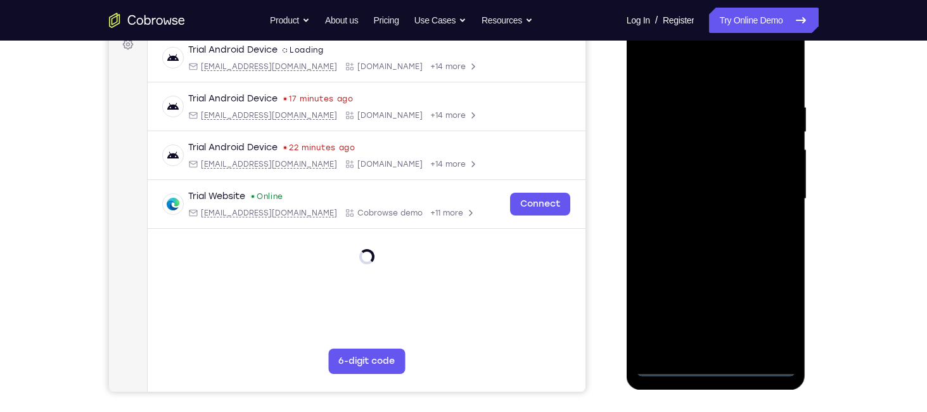
click at [778, 300] on div at bounding box center [716, 199] width 160 height 355
click at [773, 314] on div at bounding box center [716, 199] width 160 height 355
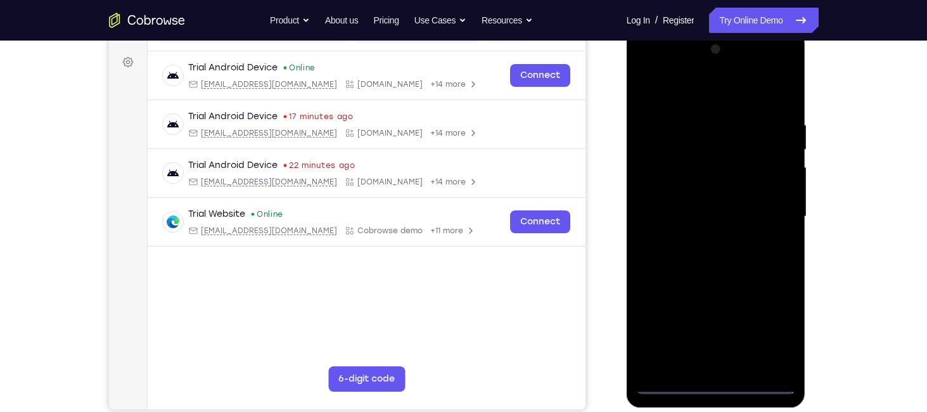
click at [667, 63] on div at bounding box center [716, 216] width 160 height 355
click at [773, 219] on div at bounding box center [716, 216] width 160 height 355
click at [670, 327] on div at bounding box center [716, 216] width 160 height 355
click at [699, 366] on div at bounding box center [716, 216] width 160 height 355
click at [692, 203] on div at bounding box center [716, 216] width 160 height 355
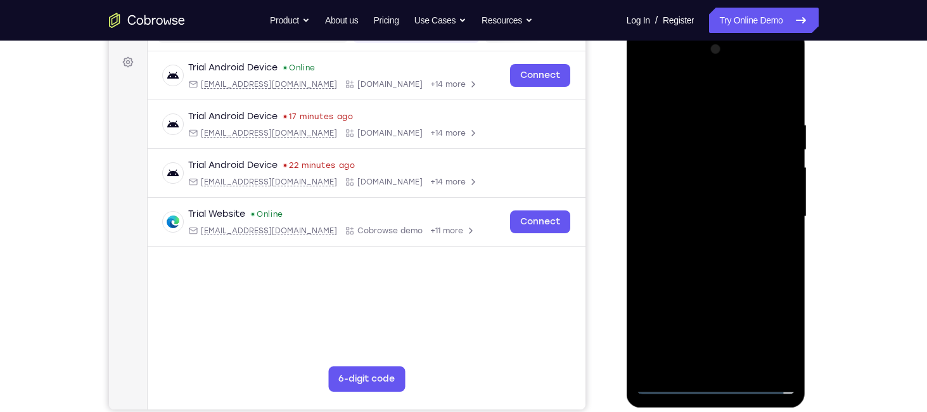
click at [672, 190] on div at bounding box center [716, 216] width 160 height 355
click at [670, 224] on div at bounding box center [716, 216] width 160 height 355
click at [781, 107] on div at bounding box center [716, 216] width 160 height 355
click at [784, 369] on div at bounding box center [716, 216] width 160 height 355
drag, startPoint x: 711, startPoint y: 97, endPoint x: 716, endPoint y: 48, distance: 49.7
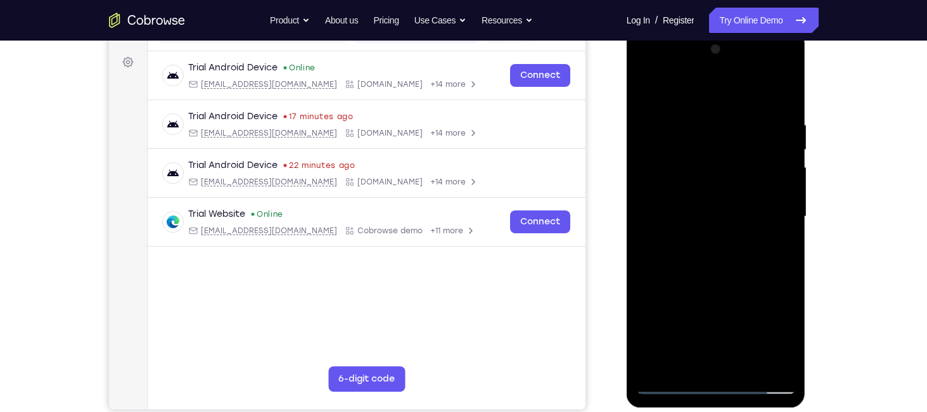
click at [716, 48] on div at bounding box center [716, 216] width 160 height 355
click at [778, 274] on div at bounding box center [716, 216] width 160 height 355
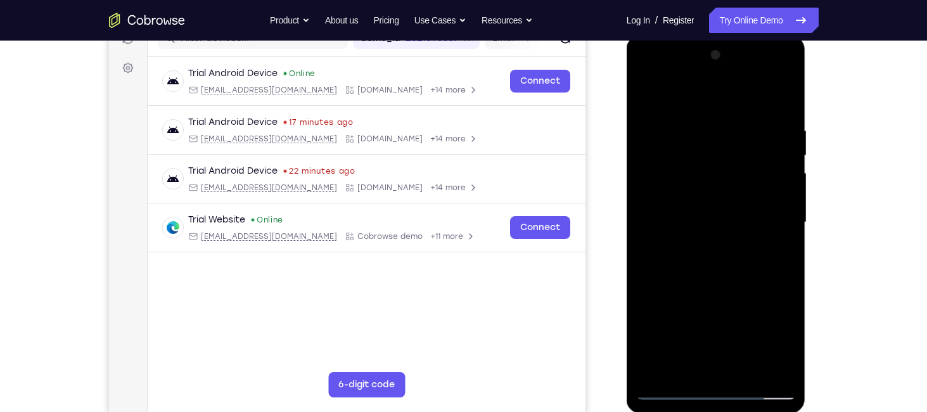
click at [687, 369] on div at bounding box center [716, 222] width 160 height 355
click at [790, 357] on div at bounding box center [716, 222] width 160 height 355
click at [673, 142] on div at bounding box center [716, 222] width 160 height 355
click at [784, 227] on div at bounding box center [716, 222] width 160 height 355
click at [788, 234] on div at bounding box center [716, 222] width 160 height 355
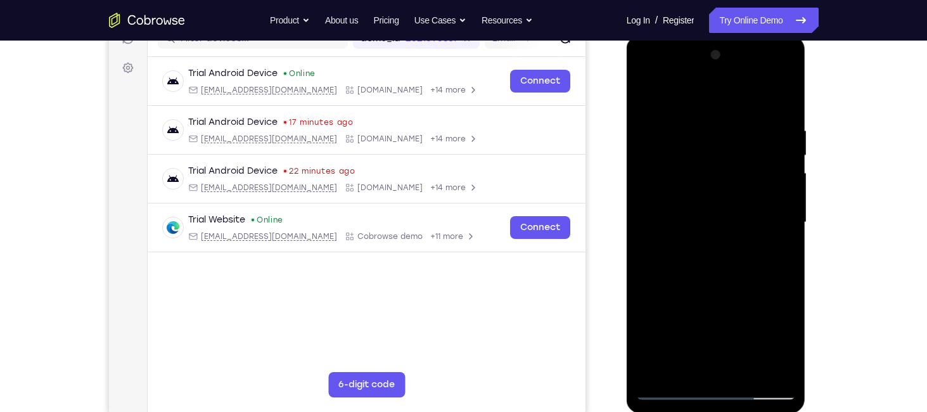
click at [788, 231] on div at bounding box center [716, 222] width 160 height 355
click at [788, 229] on div at bounding box center [716, 222] width 160 height 355
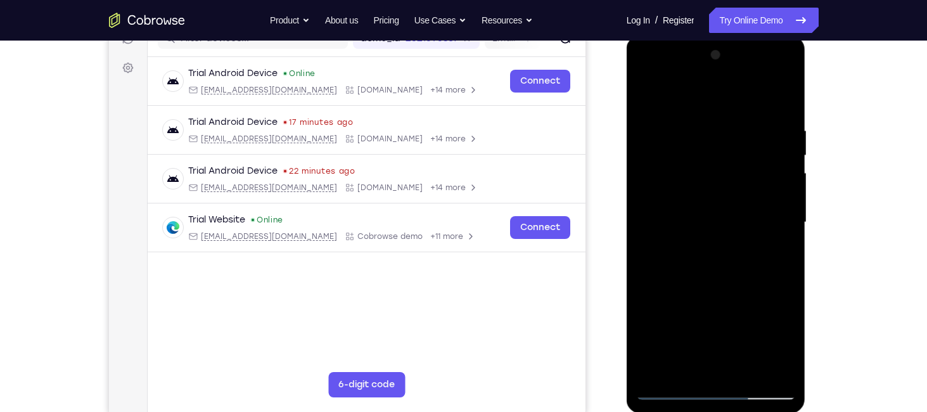
click at [788, 229] on div at bounding box center [716, 222] width 160 height 355
click at [644, 94] on div at bounding box center [716, 222] width 160 height 355
drag, startPoint x: 702, startPoint y: 307, endPoint x: 702, endPoint y: 233, distance: 73.5
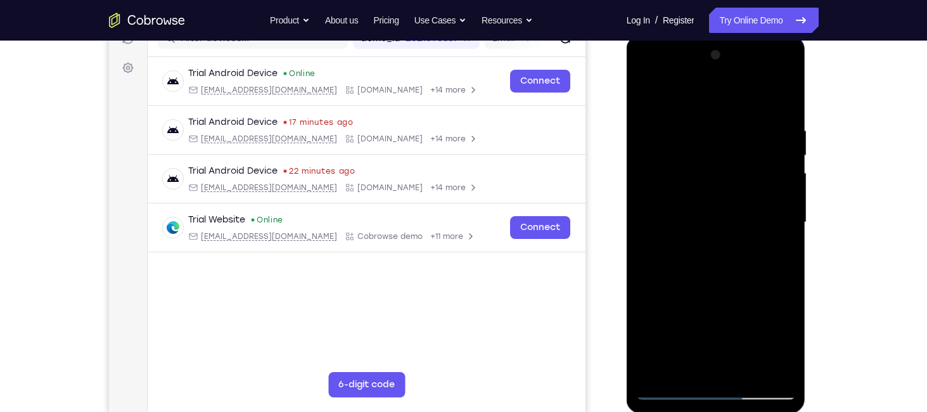
click at [702, 233] on div at bounding box center [716, 222] width 160 height 355
drag, startPoint x: 697, startPoint y: 338, endPoint x: 704, endPoint y: 267, distance: 71.2
click at [704, 267] on div at bounding box center [716, 222] width 160 height 355
click at [718, 300] on div at bounding box center [716, 222] width 160 height 355
click at [785, 282] on div at bounding box center [716, 222] width 160 height 355
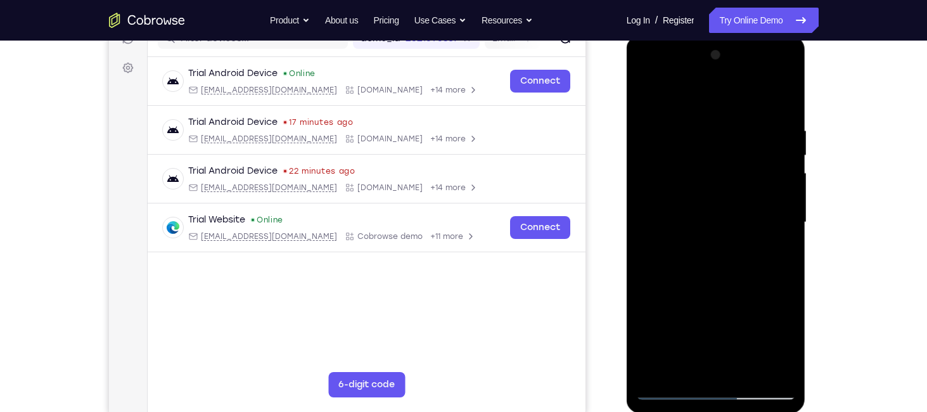
drag, startPoint x: 652, startPoint y: 120, endPoint x: 662, endPoint y: 226, distance: 106.3
click at [662, 226] on div at bounding box center [716, 222] width 160 height 355
drag, startPoint x: 682, startPoint y: 136, endPoint x: 678, endPoint y: 227, distance: 91.9
click at [678, 227] on div at bounding box center [716, 222] width 160 height 355
drag, startPoint x: 761, startPoint y: 176, endPoint x: 758, endPoint y: 210, distance: 33.7
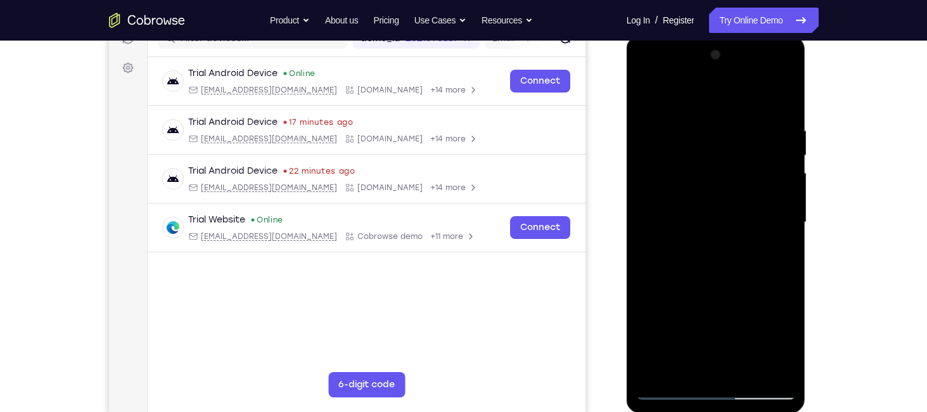
click at [758, 210] on div at bounding box center [716, 222] width 160 height 355
click at [790, 193] on div at bounding box center [716, 222] width 160 height 355
click at [784, 193] on div at bounding box center [716, 222] width 160 height 355
click at [786, 184] on div at bounding box center [716, 222] width 160 height 355
drag, startPoint x: 714, startPoint y: 219, endPoint x: 703, endPoint y: 276, distance: 58.8
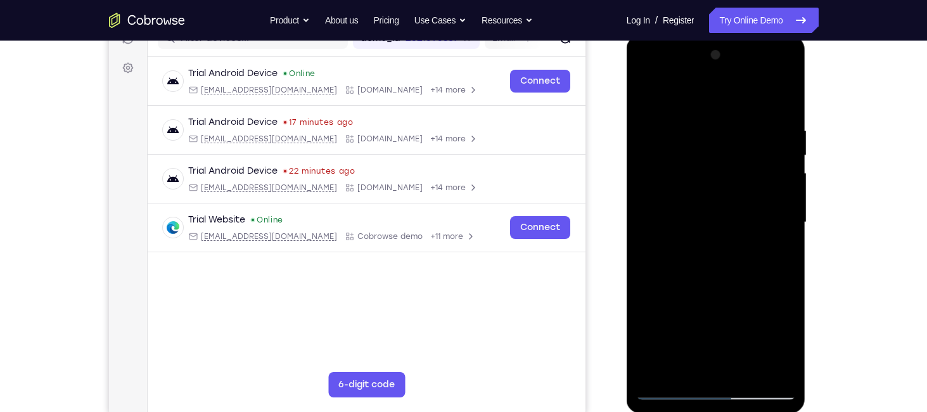
click at [703, 276] on div at bounding box center [716, 222] width 160 height 355
click at [676, 113] on div at bounding box center [716, 222] width 160 height 355
drag, startPoint x: 712, startPoint y: 312, endPoint x: 720, endPoint y: 227, distance: 85.3
click at [720, 227] on div at bounding box center [716, 222] width 160 height 355
drag, startPoint x: 718, startPoint y: 232, endPoint x: 737, endPoint y: 153, distance: 81.6
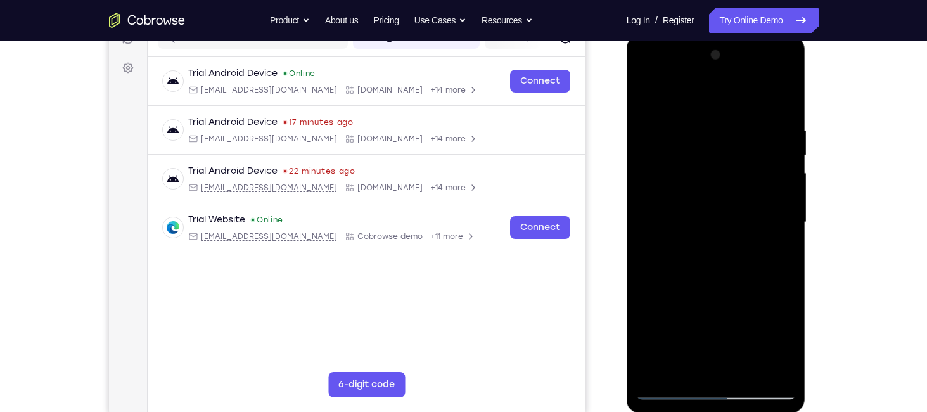
click at [737, 153] on div at bounding box center [716, 222] width 160 height 355
drag, startPoint x: 697, startPoint y: 281, endPoint x: 692, endPoint y: 186, distance: 94.5
click at [692, 186] on div at bounding box center [716, 222] width 160 height 355
drag, startPoint x: 689, startPoint y: 280, endPoint x: 699, endPoint y: 161, distance: 119.5
click at [699, 161] on div at bounding box center [716, 222] width 160 height 355
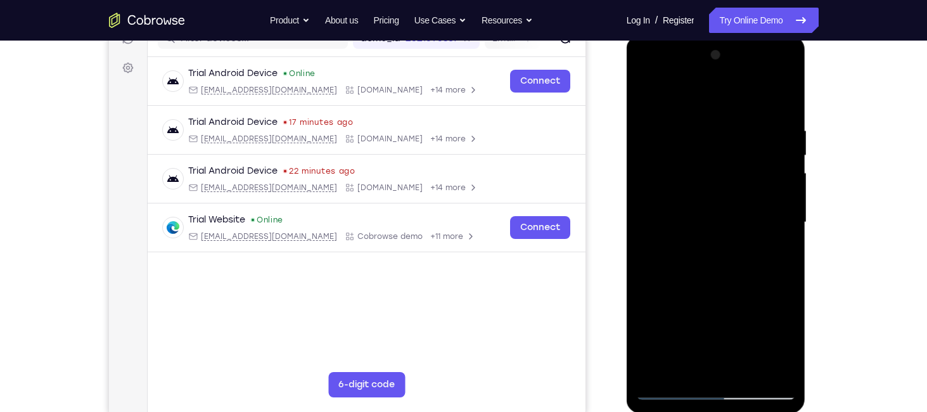
click at [644, 96] on div at bounding box center [716, 222] width 160 height 355
click at [647, 90] on div at bounding box center [716, 222] width 160 height 355
drag, startPoint x: 730, startPoint y: 224, endPoint x: 720, endPoint y: 299, distance: 75.4
click at [720, 299] on div at bounding box center [716, 222] width 160 height 355
drag, startPoint x: 718, startPoint y: 208, endPoint x: 713, endPoint y: 290, distance: 82.5
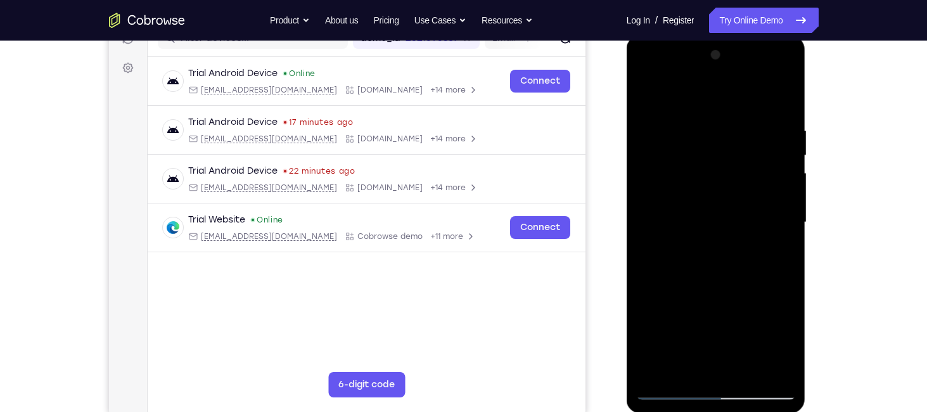
click at [713, 290] on div at bounding box center [716, 222] width 160 height 355
click at [718, 224] on div at bounding box center [716, 222] width 160 height 355
drag, startPoint x: 708, startPoint y: 313, endPoint x: 720, endPoint y: 175, distance: 138.0
click at [720, 175] on div at bounding box center [716, 222] width 160 height 355
drag, startPoint x: 719, startPoint y: 243, endPoint x: 715, endPoint y: 123, distance: 119.8
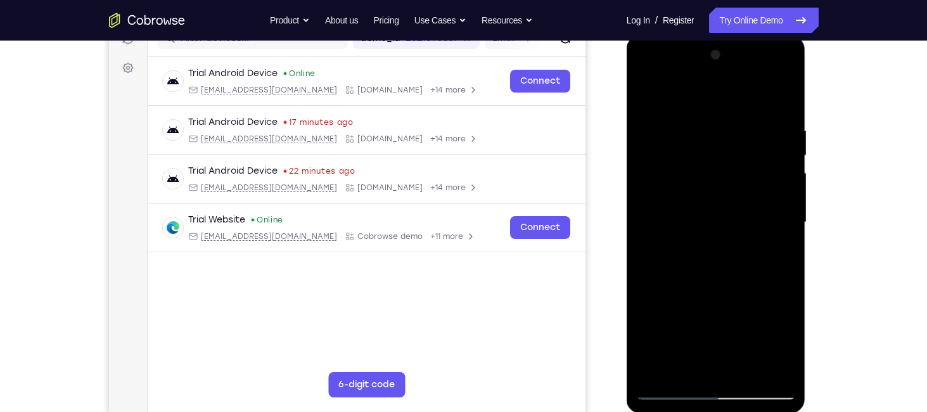
click at [715, 123] on div at bounding box center [716, 222] width 160 height 355
drag, startPoint x: 708, startPoint y: 288, endPoint x: 720, endPoint y: 118, distance: 170.8
click at [720, 118] on div at bounding box center [716, 222] width 160 height 355
drag, startPoint x: 716, startPoint y: 277, endPoint x: 725, endPoint y: 133, distance: 144.7
click at [725, 133] on div at bounding box center [716, 222] width 160 height 355
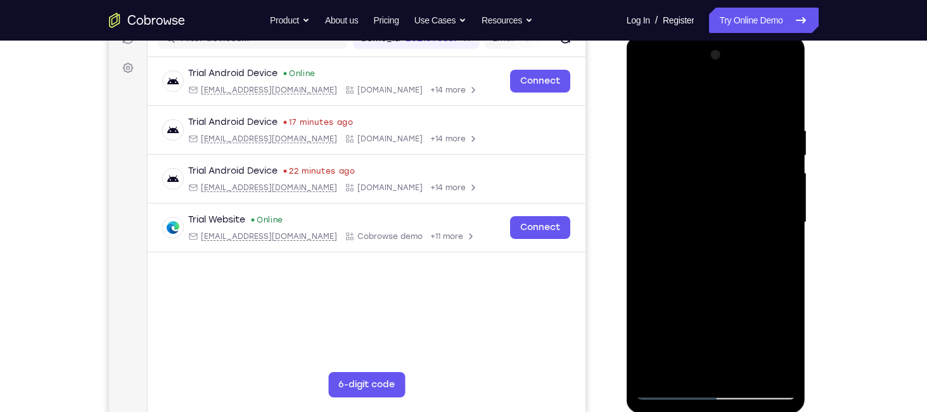
drag, startPoint x: 723, startPoint y: 270, endPoint x: 722, endPoint y: 153, distance: 117.2
click at [722, 153] on div at bounding box center [716, 222] width 160 height 355
drag, startPoint x: 718, startPoint y: 298, endPoint x: 723, endPoint y: 177, distance: 120.5
click at [723, 177] on div at bounding box center [716, 222] width 160 height 355
click at [646, 90] on div at bounding box center [716, 222] width 160 height 355
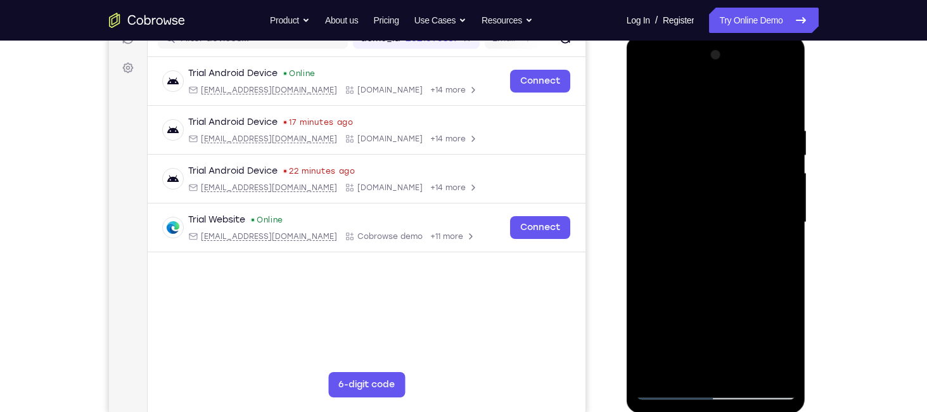
drag, startPoint x: 731, startPoint y: 172, endPoint x: 727, endPoint y: 242, distance: 70.4
click at [727, 242] on div at bounding box center [716, 222] width 160 height 355
drag, startPoint x: 728, startPoint y: 201, endPoint x: 713, endPoint y: 295, distance: 95.0
click at [713, 295] on div at bounding box center [716, 222] width 160 height 355
drag, startPoint x: 718, startPoint y: 191, endPoint x: 708, endPoint y: 285, distance: 94.9
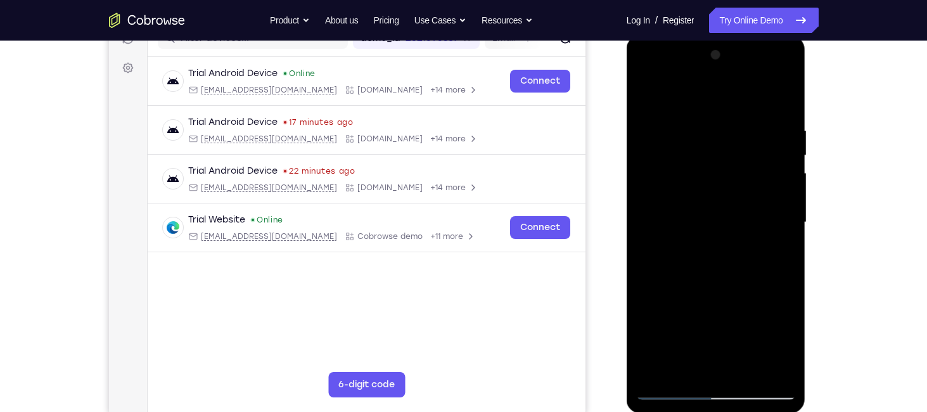
click at [708, 285] on div at bounding box center [716, 222] width 160 height 355
drag, startPoint x: 701, startPoint y: 158, endPoint x: 687, endPoint y: 285, distance: 128.0
click at [687, 285] on div at bounding box center [716, 222] width 160 height 355
drag, startPoint x: 699, startPoint y: 155, endPoint x: 692, endPoint y: 267, distance: 111.7
click at [692, 267] on div at bounding box center [716, 222] width 160 height 355
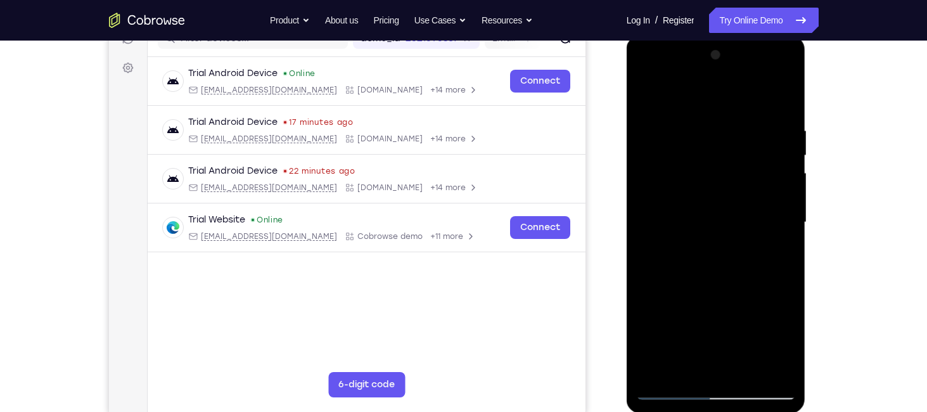
drag, startPoint x: 704, startPoint y: 179, endPoint x: 697, endPoint y: 284, distance: 106.0
click at [697, 284] on div at bounding box center [716, 222] width 160 height 355
drag, startPoint x: 704, startPoint y: 211, endPoint x: 704, endPoint y: 288, distance: 76.6
click at [704, 288] on div at bounding box center [716, 222] width 160 height 355
drag, startPoint x: 710, startPoint y: 138, endPoint x: 695, endPoint y: 250, distance: 113.1
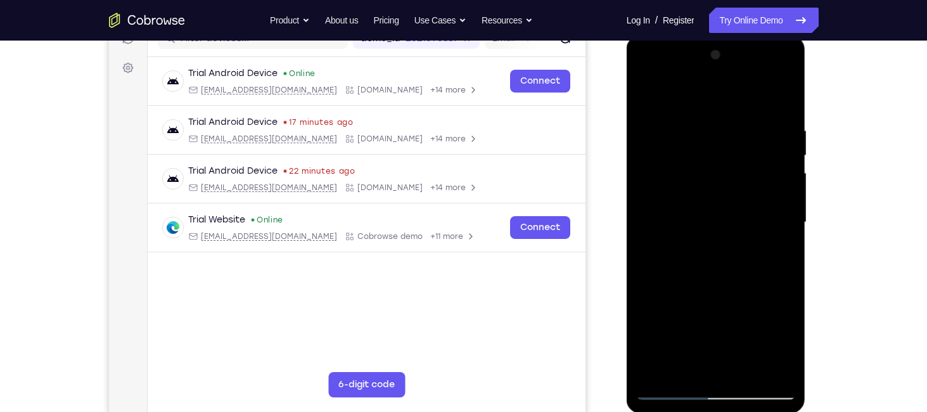
click at [695, 250] on div at bounding box center [716, 222] width 160 height 355
drag, startPoint x: 708, startPoint y: 209, endPoint x: 709, endPoint y: 256, distance: 46.9
click at [709, 256] on div at bounding box center [716, 222] width 160 height 355
drag, startPoint x: 709, startPoint y: 260, endPoint x: 712, endPoint y: 205, distance: 54.6
click at [712, 205] on div at bounding box center [716, 222] width 160 height 355
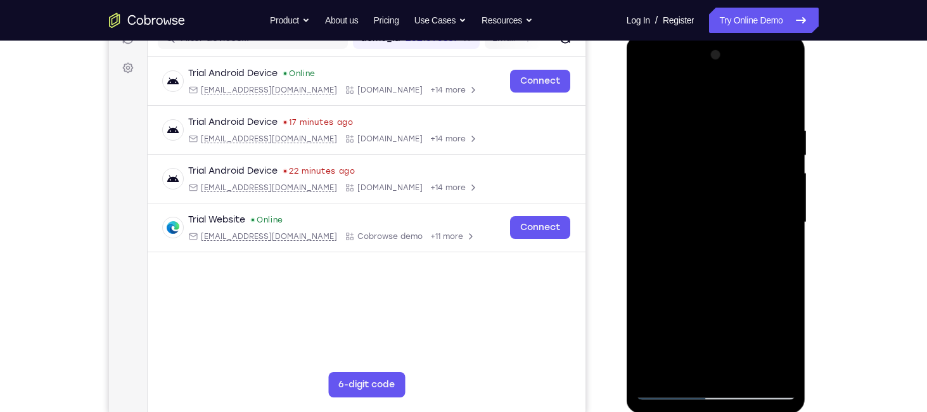
drag, startPoint x: 719, startPoint y: 157, endPoint x: 713, endPoint y: 283, distance: 125.5
click at [713, 283] on div at bounding box center [716, 222] width 160 height 355
drag, startPoint x: 718, startPoint y: 300, endPoint x: 720, endPoint y: 242, distance: 58.3
click at [720, 242] on div at bounding box center [716, 222] width 160 height 355
click at [720, 277] on div at bounding box center [716, 222] width 160 height 355
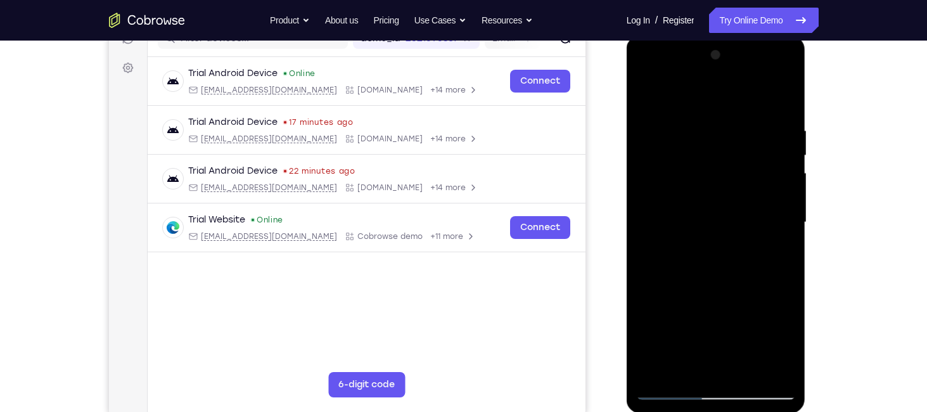
drag, startPoint x: 730, startPoint y: 189, endPoint x: 725, endPoint y: 293, distance: 104.0
click at [725, 293] on div at bounding box center [716, 222] width 160 height 355
drag, startPoint x: 730, startPoint y: 194, endPoint x: 726, endPoint y: 286, distance: 91.9
click at [726, 286] on div at bounding box center [716, 222] width 160 height 355
drag, startPoint x: 694, startPoint y: 220, endPoint x: 692, endPoint y: 283, distance: 63.4
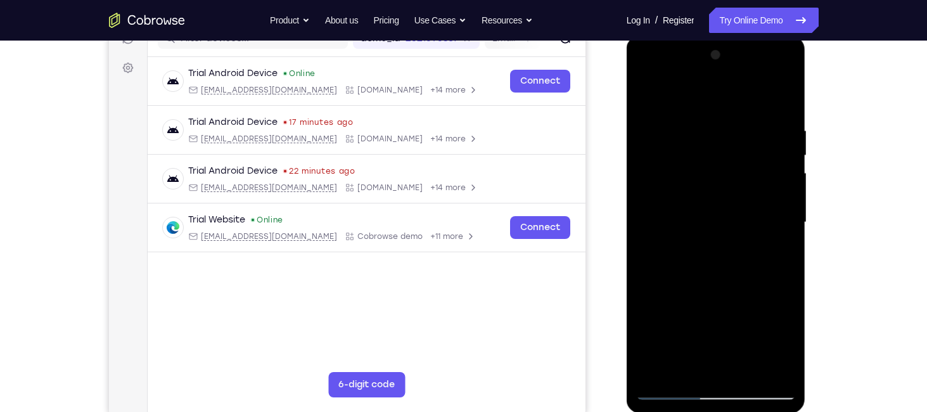
click at [692, 283] on div at bounding box center [716, 222] width 160 height 355
click at [786, 225] on div at bounding box center [716, 222] width 160 height 355
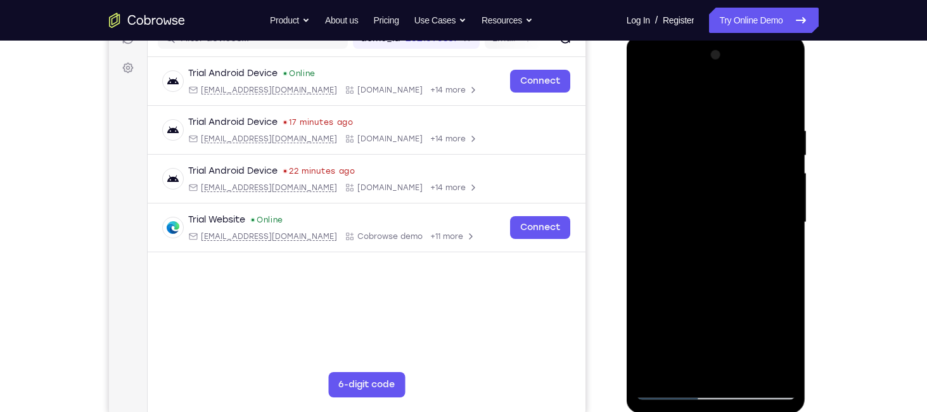
drag, startPoint x: 728, startPoint y: 323, endPoint x: 735, endPoint y: 200, distance: 123.1
click at [735, 200] on div at bounding box center [716, 222] width 160 height 355
drag, startPoint x: 735, startPoint y: 277, endPoint x: 739, endPoint y: 169, distance: 108.4
click at [739, 169] on div at bounding box center [716, 222] width 160 height 355
drag, startPoint x: 733, startPoint y: 295, endPoint x: 737, endPoint y: 193, distance: 102.7
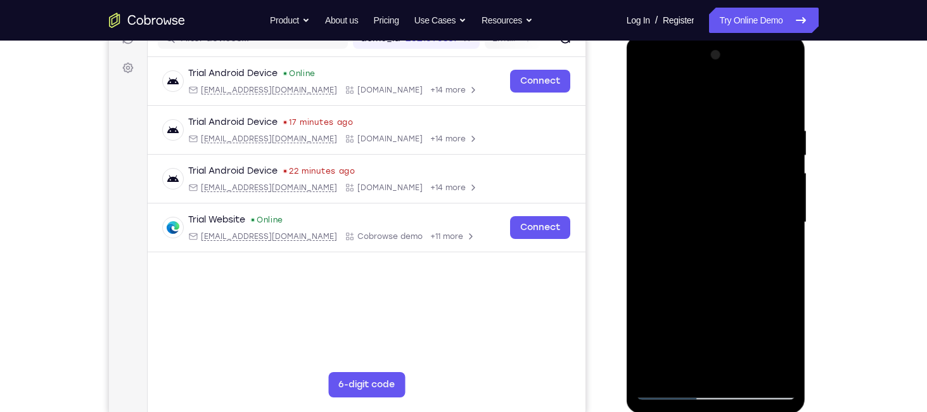
click at [737, 193] on div at bounding box center [716, 222] width 160 height 355
drag, startPoint x: 730, startPoint y: 324, endPoint x: 739, endPoint y: 219, distance: 105.5
click at [739, 219] on div at bounding box center [716, 222] width 160 height 355
drag, startPoint x: 724, startPoint y: 315, endPoint x: 718, endPoint y: 198, distance: 117.3
click at [718, 198] on div at bounding box center [716, 222] width 160 height 355
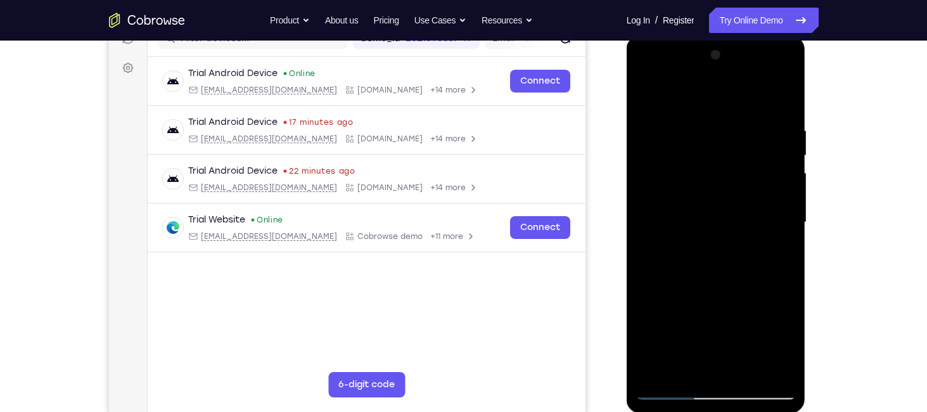
drag, startPoint x: 725, startPoint y: 308, endPoint x: 724, endPoint y: 194, distance: 114.0
click at [724, 194] on div at bounding box center [716, 222] width 160 height 355
drag, startPoint x: 724, startPoint y: 315, endPoint x: 732, endPoint y: 196, distance: 120.0
click at [732, 196] on div at bounding box center [716, 222] width 160 height 355
drag
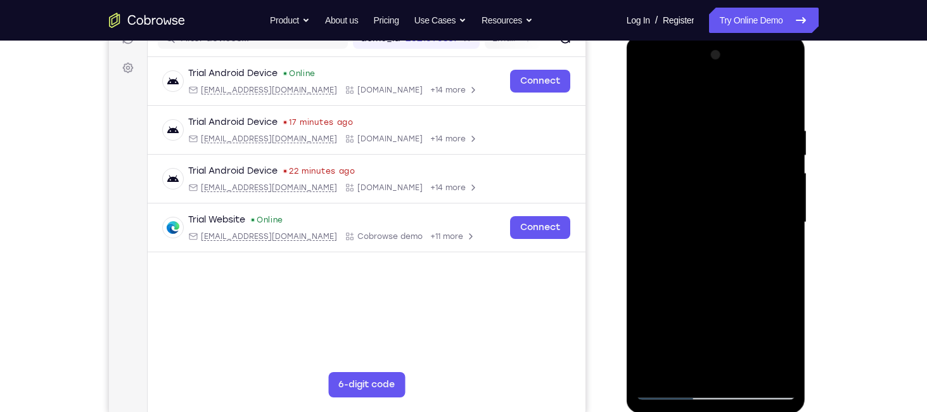
click at [731, 185] on div at bounding box center [716, 222] width 160 height 355
click at [646, 92] on div at bounding box center [716, 222] width 160 height 355
drag, startPoint x: 710, startPoint y: 149, endPoint x: 702, endPoint y: 208, distance: 59.4
click at [702, 208] on div at bounding box center [716, 222] width 160 height 355
click at [713, 195] on div at bounding box center [716, 222] width 160 height 355
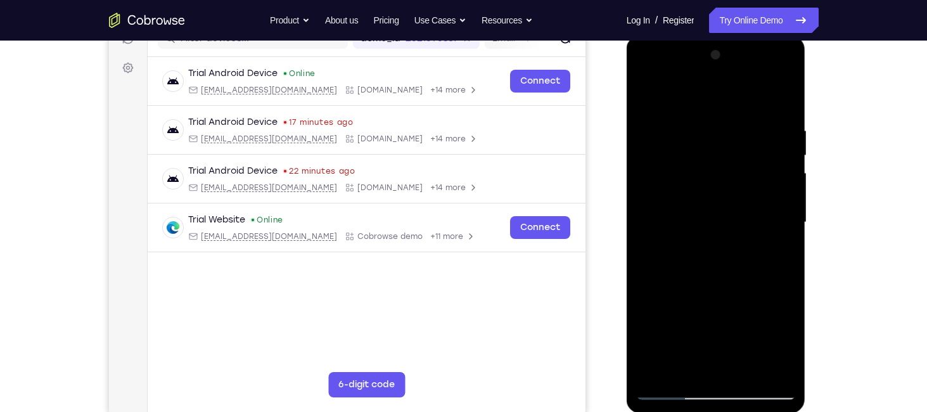
drag, startPoint x: 680, startPoint y: 127, endPoint x: 668, endPoint y: 232, distance: 105.8
click at [668, 232] on div at bounding box center [716, 222] width 160 height 355
drag, startPoint x: 662, startPoint y: 168, endPoint x: 663, endPoint y: 271, distance: 102.6
click at [663, 271] on div at bounding box center [716, 222] width 160 height 355
click at [649, 91] on div at bounding box center [716, 222] width 160 height 355
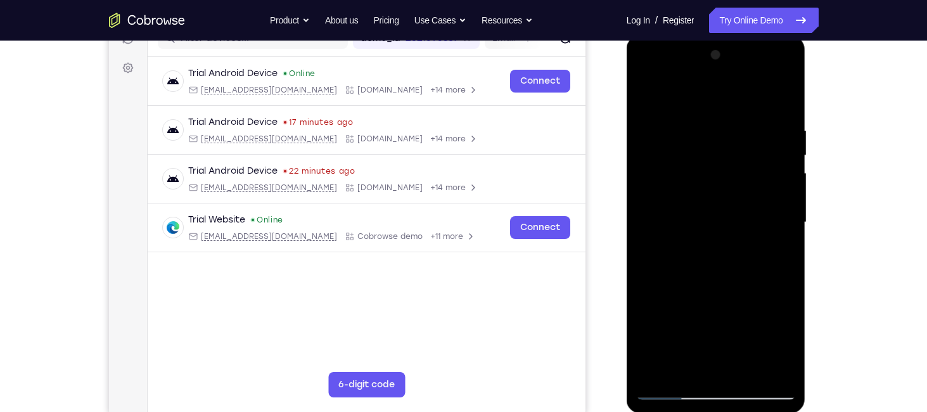
click at [660, 308] on div at bounding box center [716, 222] width 160 height 355
drag, startPoint x: 675, startPoint y: 153, endPoint x: 674, endPoint y: 319, distance: 166.0
click at [674, 319] on div at bounding box center [716, 222] width 160 height 355
drag, startPoint x: 680, startPoint y: 194, endPoint x: 686, endPoint y: 323, distance: 128.7
click at [686, 323] on div at bounding box center [716, 222] width 160 height 355
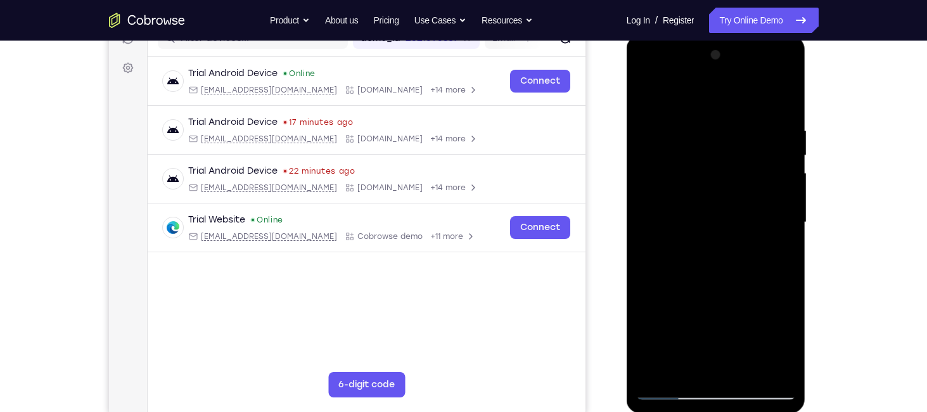
drag, startPoint x: 687, startPoint y: 179, endPoint x: 687, endPoint y: 312, distance: 132.4
click at [687, 312] on div at bounding box center [716, 222] width 160 height 355
drag, startPoint x: 692, startPoint y: 158, endPoint x: 692, endPoint y: 266, distance: 107.7
click at [692, 266] on div at bounding box center [716, 222] width 160 height 355
drag, startPoint x: 782, startPoint y: 212, endPoint x: 781, endPoint y: 238, distance: 25.3
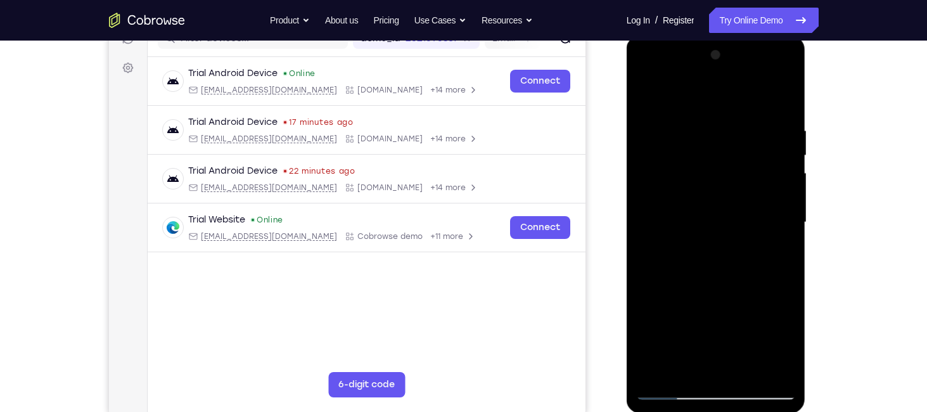
click at [781, 238] on div at bounding box center [716, 222] width 160 height 355
click at [789, 250] on div at bounding box center [716, 222] width 160 height 355
click at [785, 241] on div at bounding box center [716, 222] width 160 height 355
click at [786, 241] on div at bounding box center [716, 222] width 160 height 355
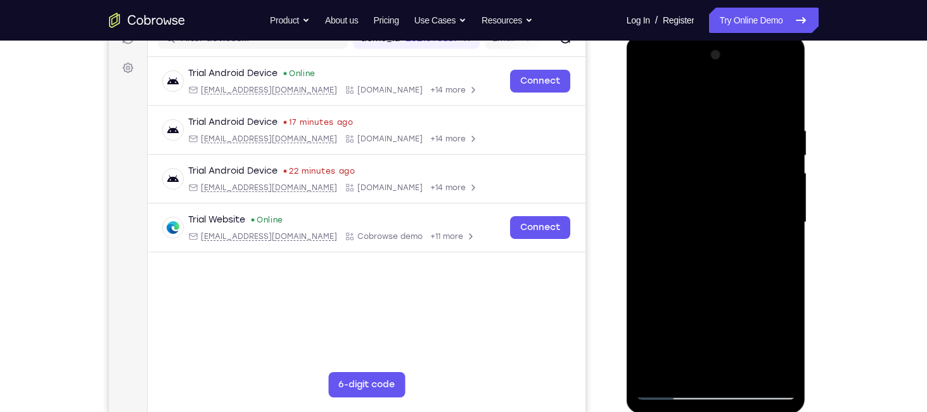
click at [786, 241] on div at bounding box center [716, 222] width 160 height 355
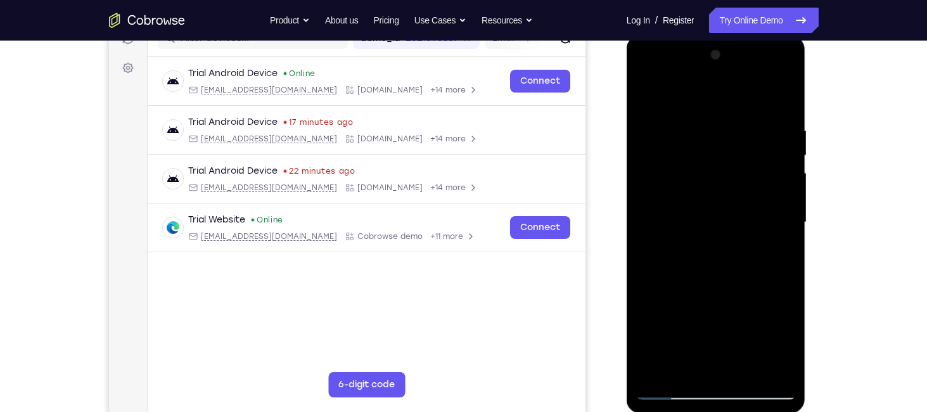
click at [786, 241] on div at bounding box center [716, 222] width 160 height 355
drag, startPoint x: 756, startPoint y: 136, endPoint x: 739, endPoint y: 267, distance: 132.2
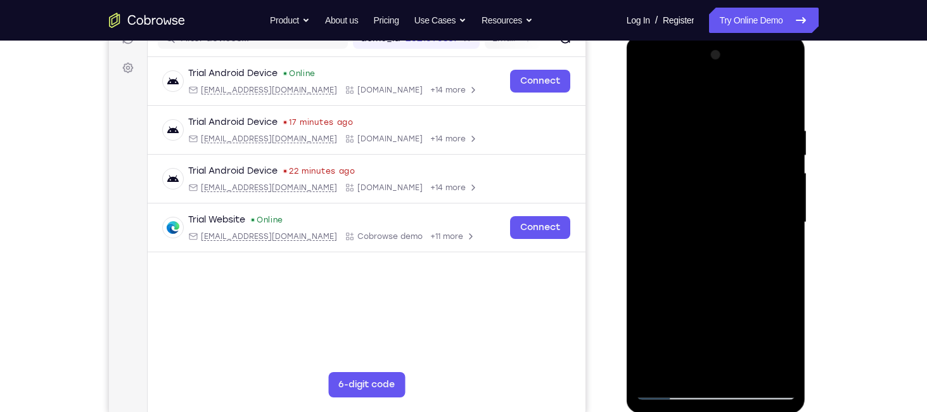
click at [739, 267] on div at bounding box center [716, 222] width 160 height 355
drag, startPoint x: 728, startPoint y: 179, endPoint x: 717, endPoint y: 288, distance: 109.5
click at [717, 288] on div at bounding box center [716, 222] width 160 height 355
drag, startPoint x: 728, startPoint y: 184, endPoint x: 728, endPoint y: 257, distance: 73.5
click at [728, 257] on div at bounding box center [716, 222] width 160 height 355
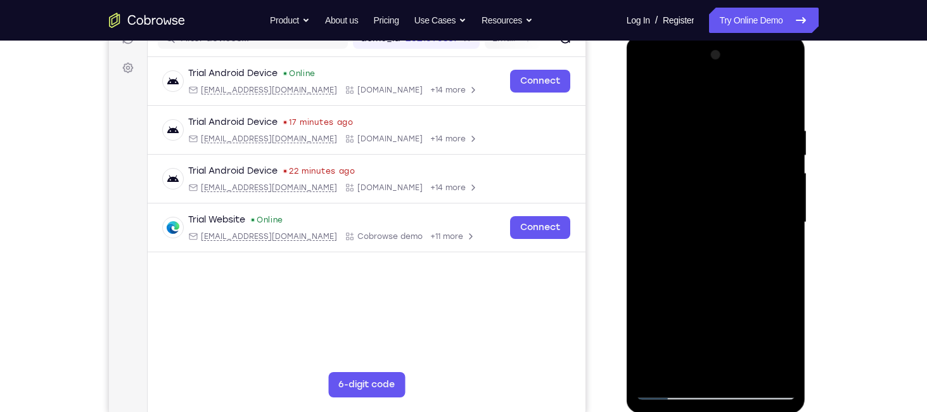
click at [777, 224] on div at bounding box center [716, 222] width 160 height 355
click at [787, 229] on div at bounding box center [716, 222] width 160 height 355
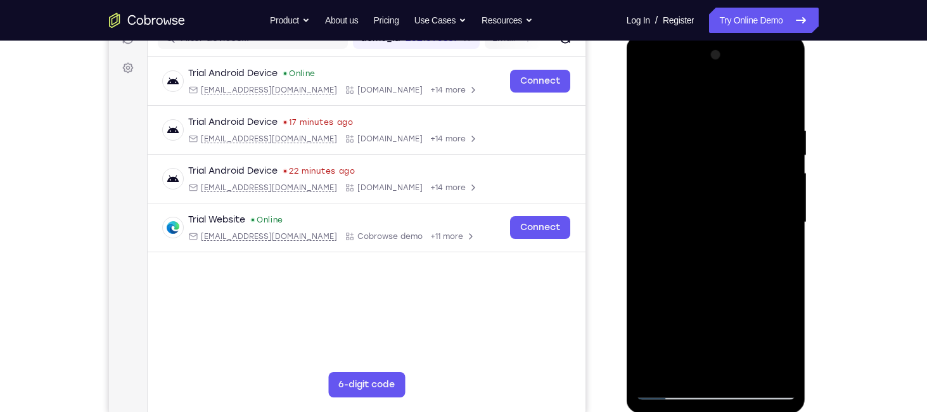
click at [787, 229] on div at bounding box center [716, 222] width 160 height 355
click at [645, 124] on div at bounding box center [716, 222] width 160 height 355
click at [645, 108] on div at bounding box center [716, 222] width 160 height 355
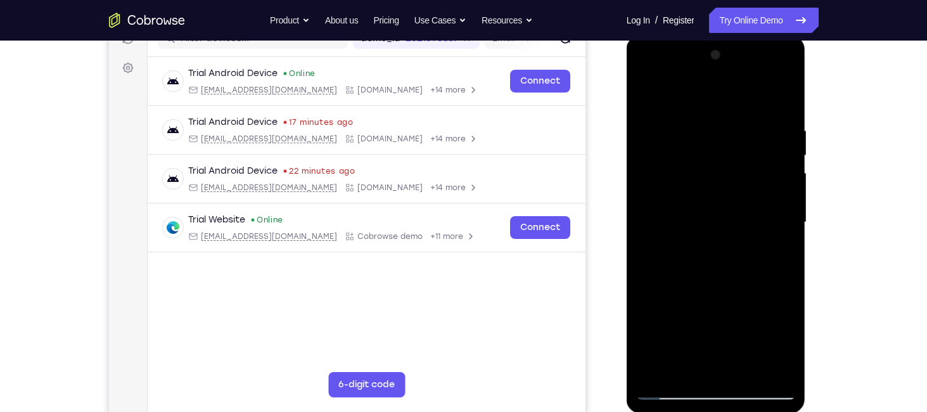
click at [653, 378] on div at bounding box center [716, 222] width 160 height 355
click at [766, 123] on div at bounding box center [716, 222] width 160 height 355
click at [778, 230] on div at bounding box center [716, 222] width 160 height 355
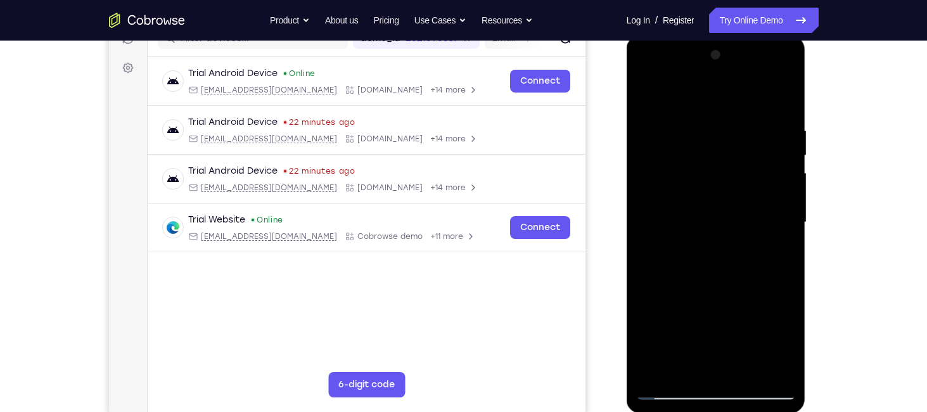
drag, startPoint x: 780, startPoint y: 229, endPoint x: 699, endPoint y: 228, distance: 81.7
click at [699, 228] on div at bounding box center [716, 222] width 160 height 355
drag, startPoint x: 768, startPoint y: 224, endPoint x: 677, endPoint y: 214, distance: 91.1
click at [677, 214] on div at bounding box center [716, 222] width 160 height 355
click at [763, 201] on div at bounding box center [716, 222] width 160 height 355
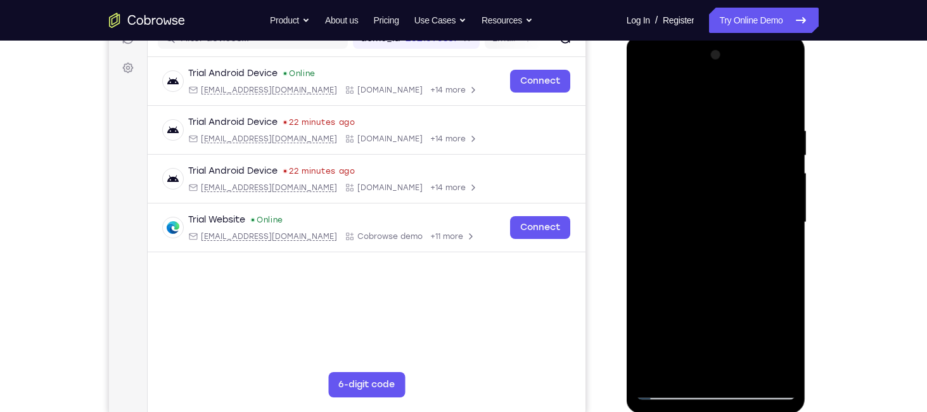
drag, startPoint x: 763, startPoint y: 201, endPoint x: 662, endPoint y: 208, distance: 101.0
click at [662, 208] on div at bounding box center [716, 222] width 160 height 355
drag, startPoint x: 770, startPoint y: 222, endPoint x: 679, endPoint y: 229, distance: 91.5
click at [679, 229] on div at bounding box center [716, 222] width 160 height 355
drag, startPoint x: 784, startPoint y: 191, endPoint x: 658, endPoint y: 205, distance: 126.1
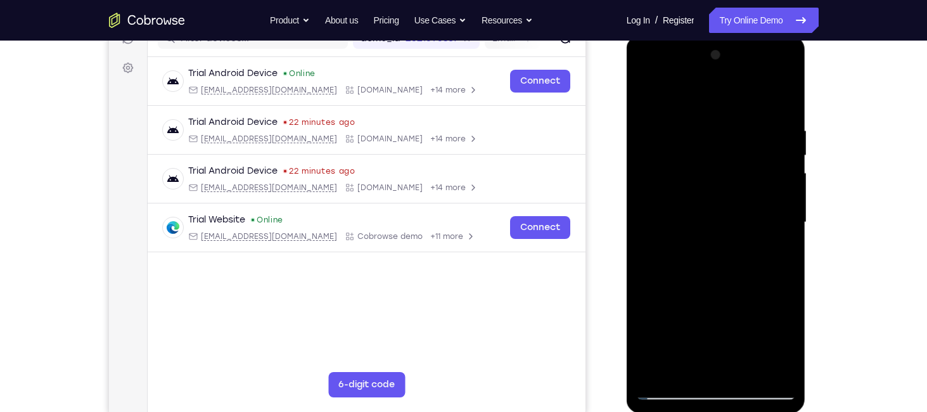
click at [658, 205] on div at bounding box center [716, 222] width 160 height 355
click at [774, 156] on div at bounding box center [716, 222] width 160 height 355
click at [778, 144] on div at bounding box center [716, 222] width 160 height 355
drag, startPoint x: 1441, startPoint y: 182, endPoint x: 729, endPoint y: 157, distance: 712.4
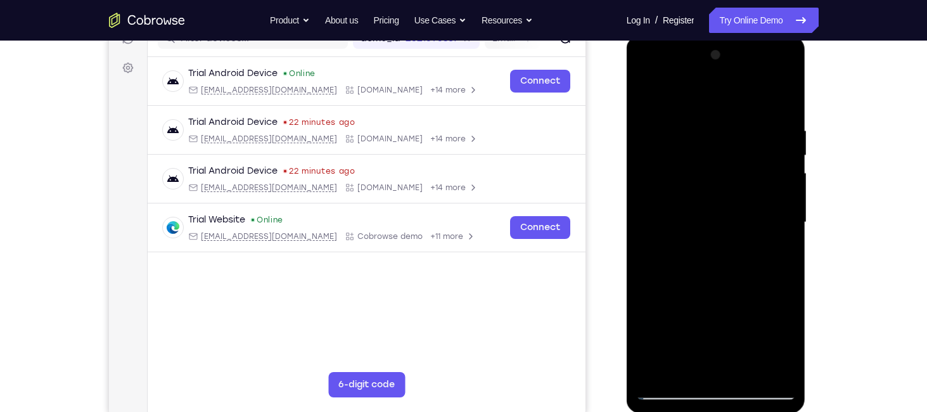
drag, startPoint x: 776, startPoint y: 161, endPoint x: 661, endPoint y: 167, distance: 115.5
click at [661, 167] on div at bounding box center [716, 222] width 160 height 355
click at [789, 98] on div at bounding box center [716, 222] width 160 height 355
drag, startPoint x: 728, startPoint y: 165, endPoint x: 723, endPoint y: 253, distance: 88.8
click at [723, 253] on div at bounding box center [716, 222] width 160 height 355
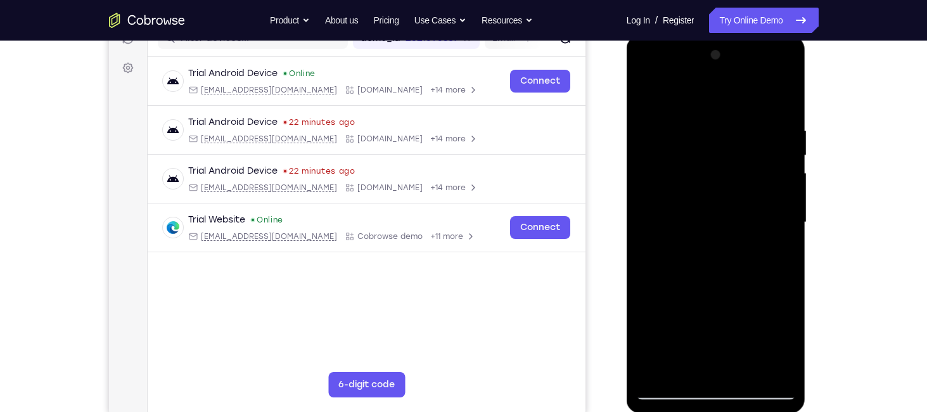
click at [770, 376] on div at bounding box center [716, 222] width 160 height 355
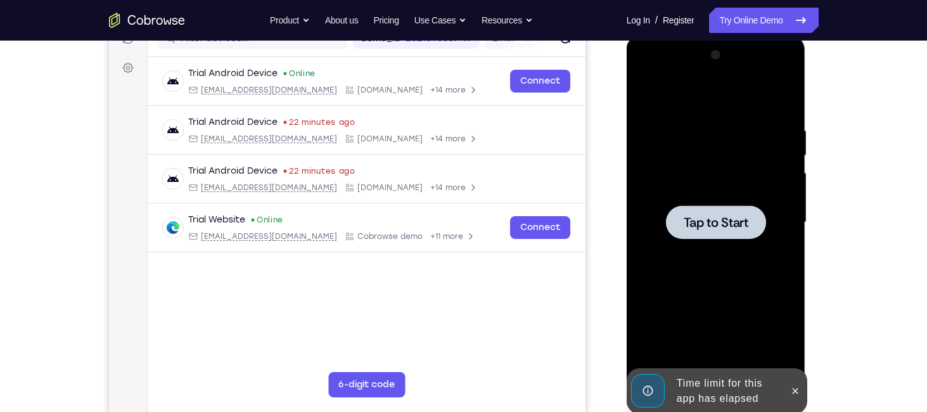
click at [654, 35] on div "Tap to Start" at bounding box center [715, 35] width 179 height 0
